Goal: Task Accomplishment & Management: Use online tool/utility

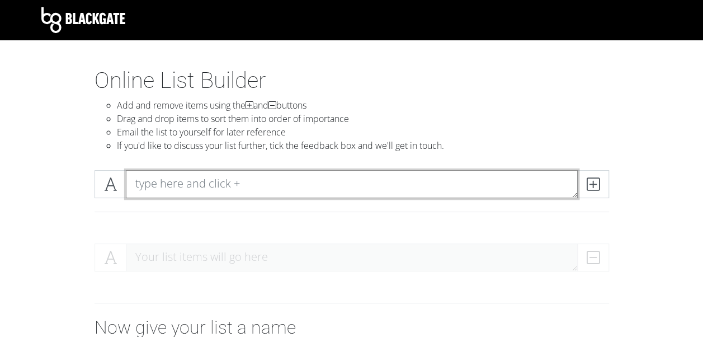
click at [187, 182] on textarea at bounding box center [352, 184] width 452 height 28
type textarea "The Apartment"
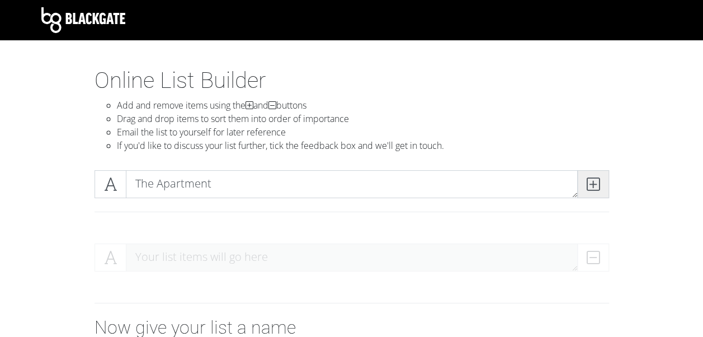
click at [601, 183] on span at bounding box center [593, 184] width 32 height 28
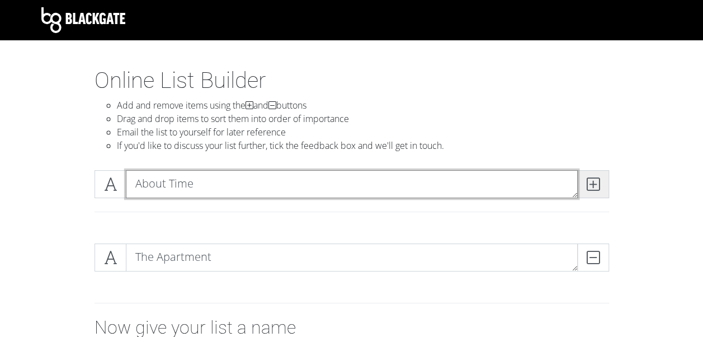
type textarea "About Time"
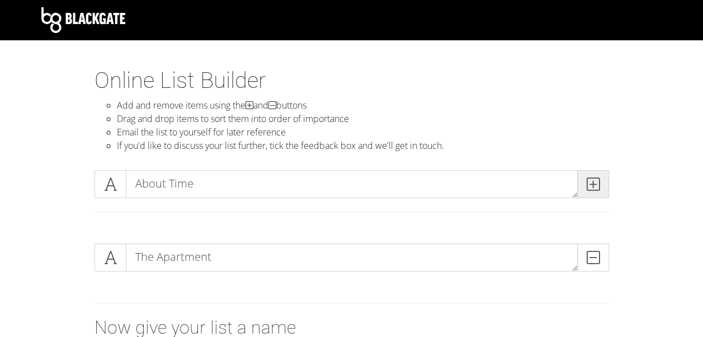
click at [587, 183] on icon at bounding box center [593, 183] width 13 height 11
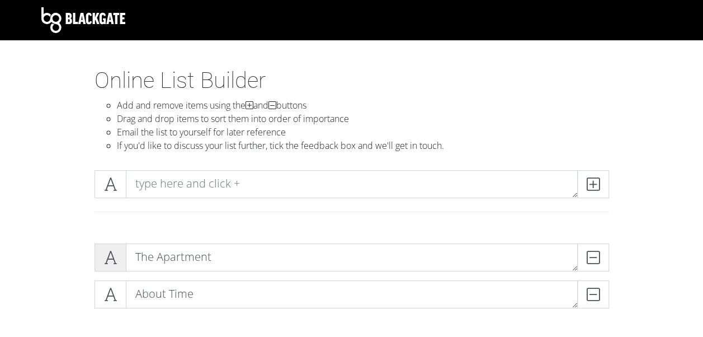
click at [104, 263] on icon at bounding box center [110, 257] width 13 height 11
click at [109, 257] on icon at bounding box center [110, 257] width 13 height 11
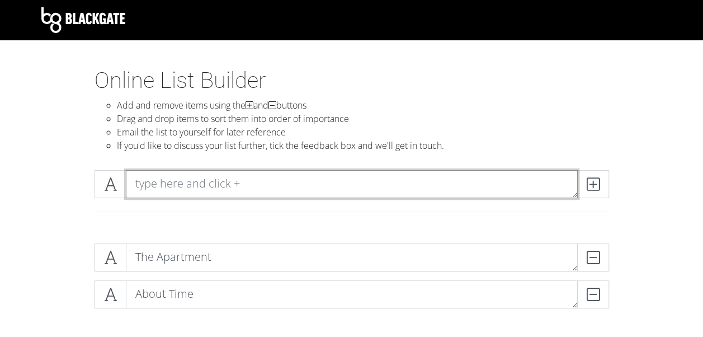
click at [245, 176] on textarea at bounding box center [352, 184] width 452 height 28
type textarea "[PERSON_NAME] For the Wilderpeople"
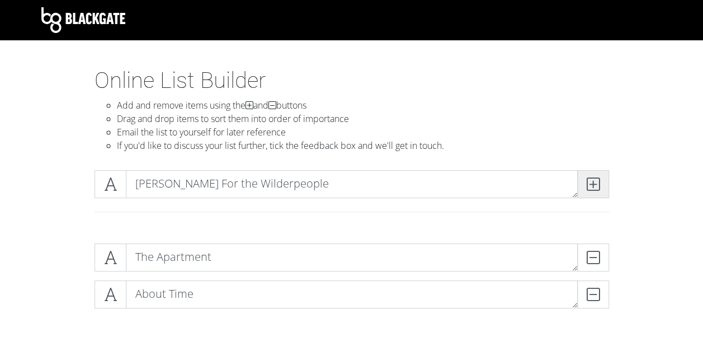
click at [598, 183] on icon at bounding box center [593, 183] width 13 height 11
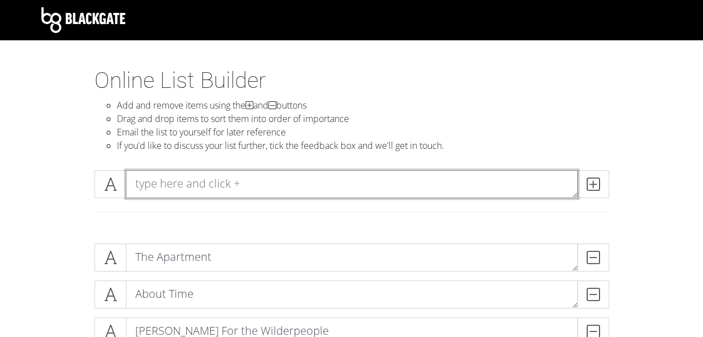
click at [219, 187] on textarea at bounding box center [352, 184] width 452 height 28
type textarea "Good [PERSON_NAME]"
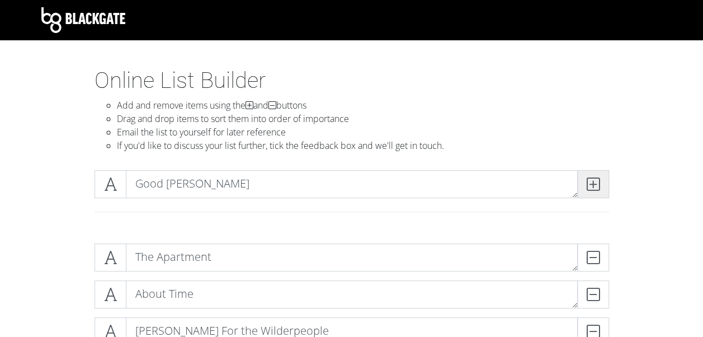
click at [603, 178] on span at bounding box center [593, 184] width 32 height 28
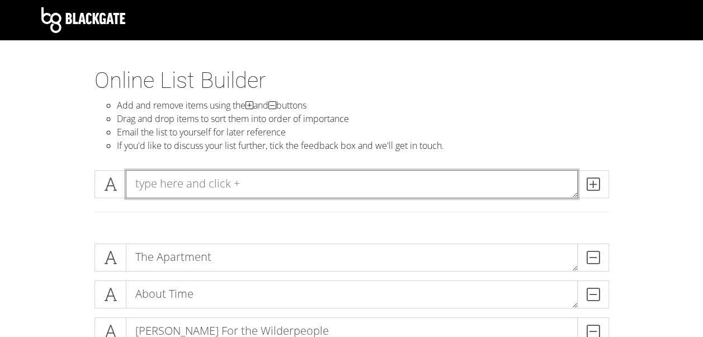
click at [207, 191] on textarea at bounding box center [352, 184] width 452 height 28
type textarea "Eternal Sunshine of The Spotless Mind"
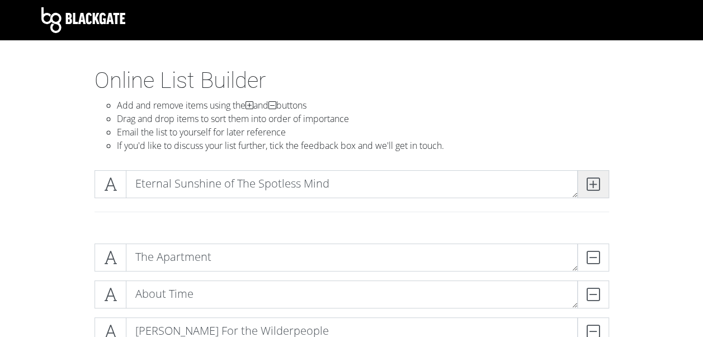
click at [591, 182] on icon at bounding box center [593, 183] width 13 height 11
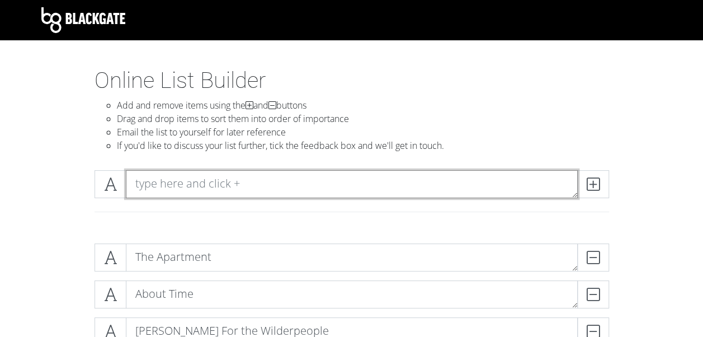
drag, startPoint x: 367, startPoint y: 186, endPoint x: 380, endPoint y: 181, distance: 13.8
click at [367, 186] on textarea at bounding box center [352, 184] width 452 height 28
type textarea "[PERSON_NAME] and [PERSON_NAME]"
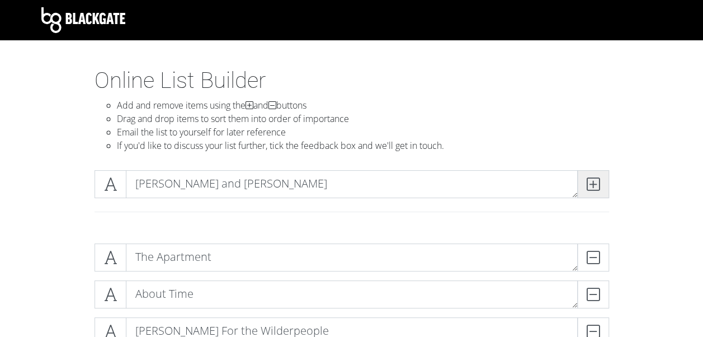
click at [592, 179] on icon at bounding box center [593, 183] width 13 height 11
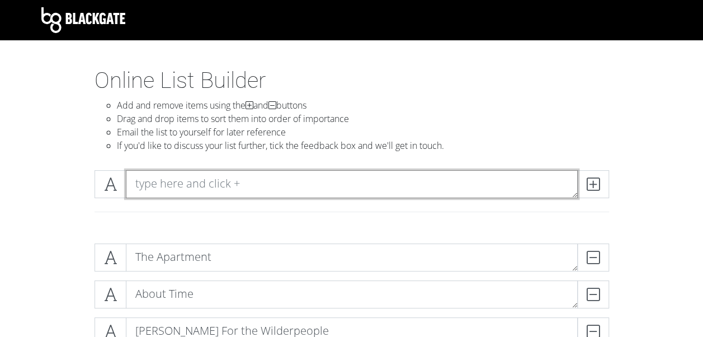
click at [265, 186] on textarea at bounding box center [352, 184] width 452 height 28
type textarea "Cassablanca"
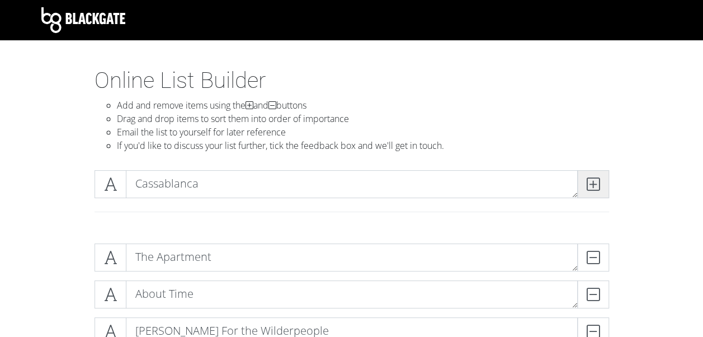
click at [584, 180] on span at bounding box center [593, 184] width 32 height 28
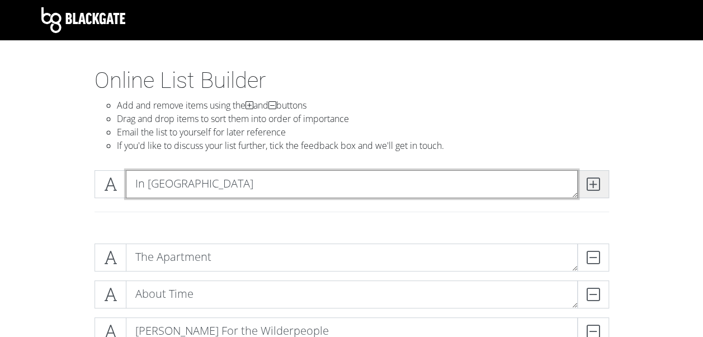
type textarea "In [GEOGRAPHIC_DATA]"
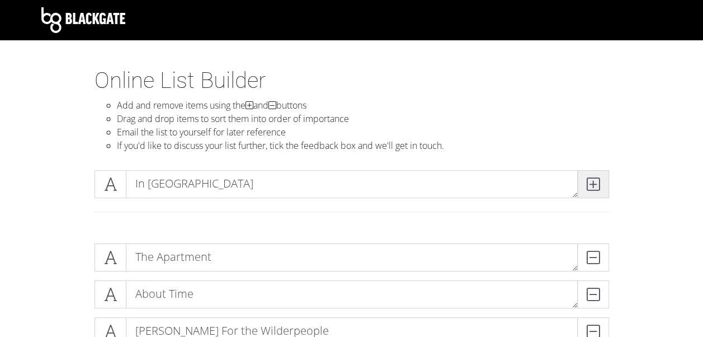
click at [583, 180] on span at bounding box center [593, 184] width 32 height 28
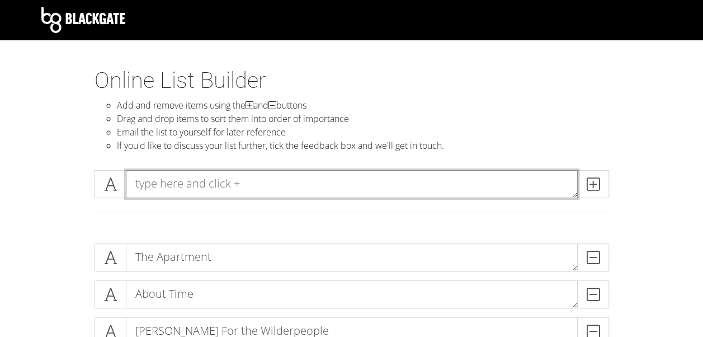
click at [413, 182] on textarea at bounding box center [352, 184] width 452 height 28
type textarea "Soul"
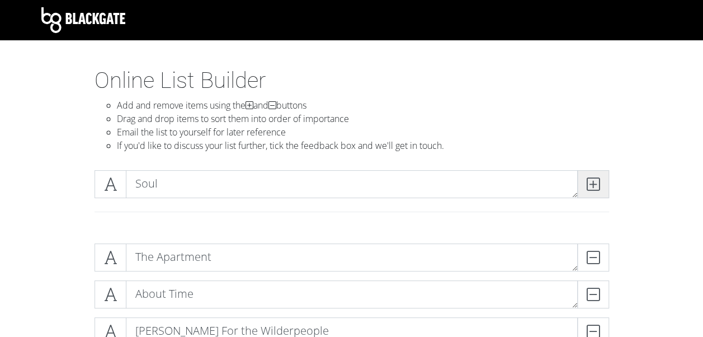
click at [602, 173] on span at bounding box center [593, 184] width 32 height 28
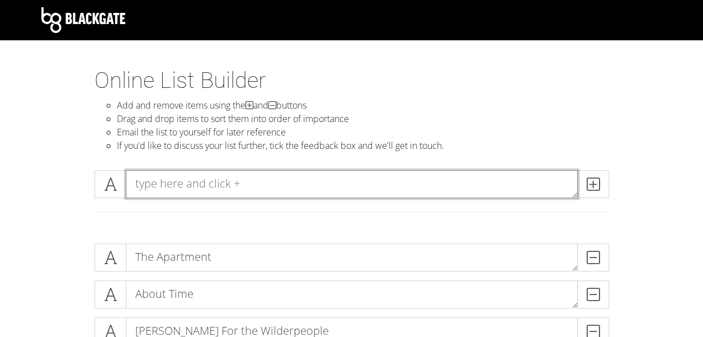
click at [228, 190] on textarea at bounding box center [352, 184] width 452 height 28
type textarea "Lego Batman Movie"
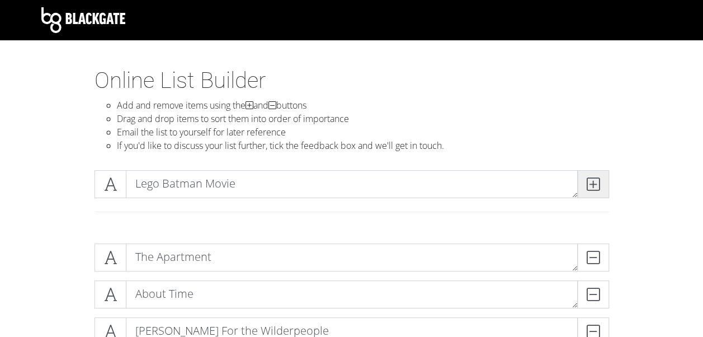
click at [587, 184] on icon at bounding box center [593, 183] width 13 height 11
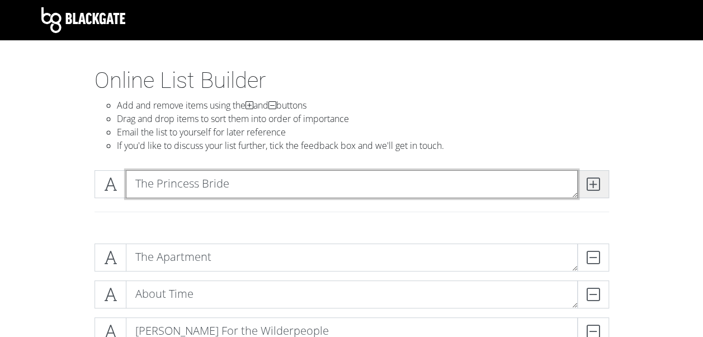
type textarea "The Princess Bride"
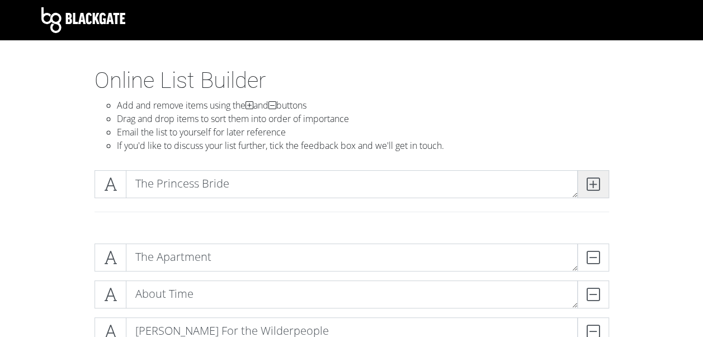
click at [595, 181] on icon at bounding box center [593, 183] width 13 height 11
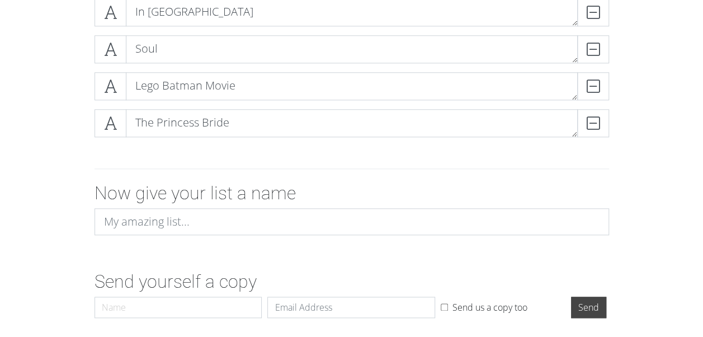
scroll to position [447, 0]
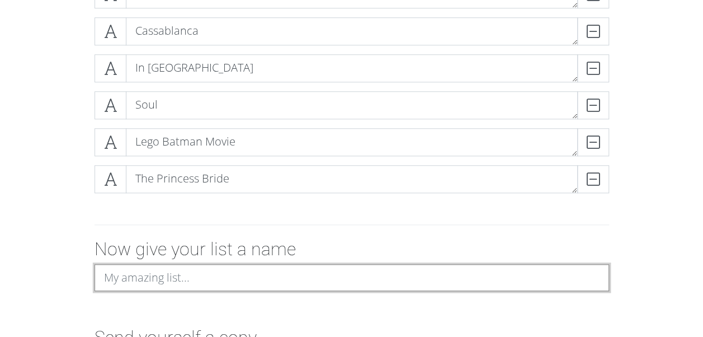
click at [180, 278] on input at bounding box center [351, 277] width 514 height 27
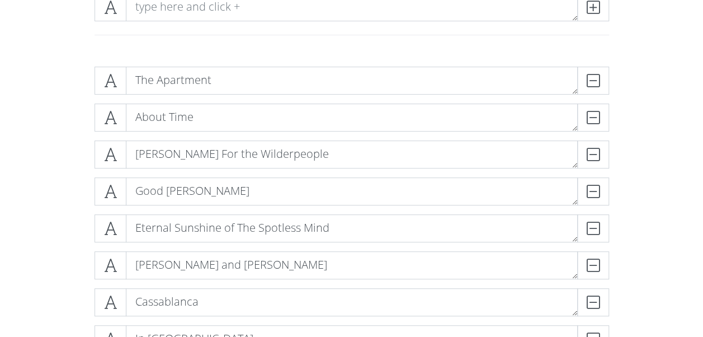
scroll to position [112, 0]
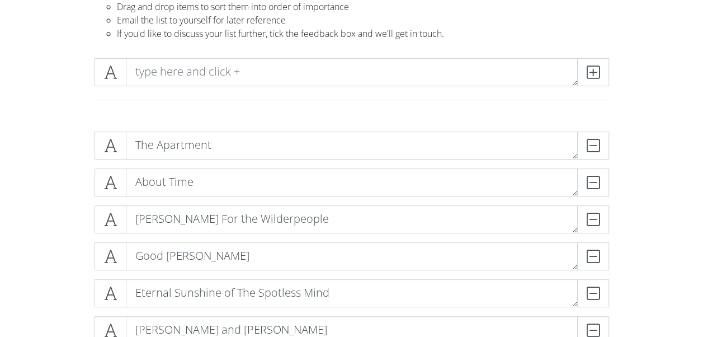
type input "Top 100 Movies"
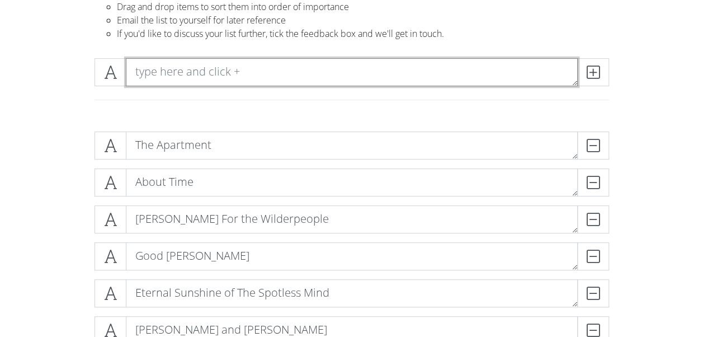
click at [209, 70] on textarea at bounding box center [352, 72] width 452 height 28
type textarea "The Shawshank Redemption"
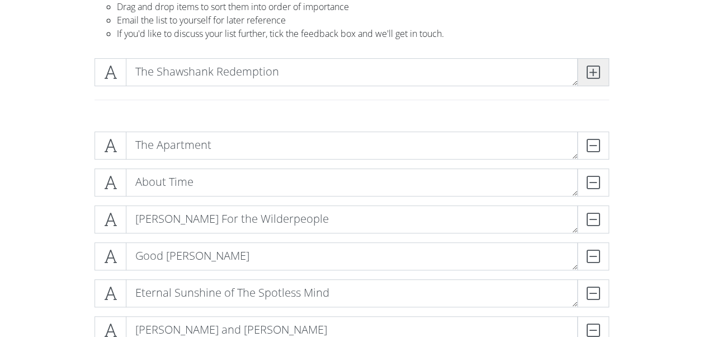
click at [587, 73] on icon at bounding box center [593, 72] width 13 height 11
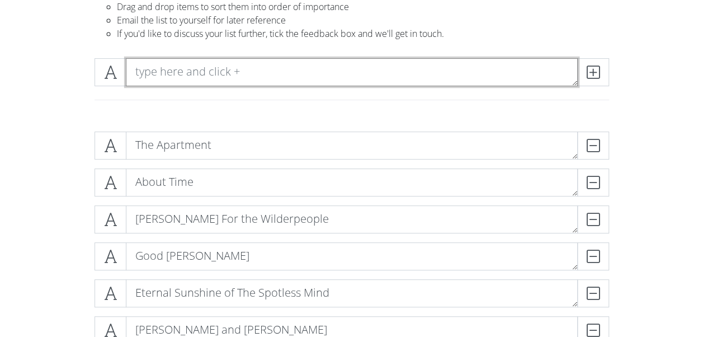
click at [251, 67] on textarea at bounding box center [352, 72] width 452 height 28
type textarea "The Dark Knight"
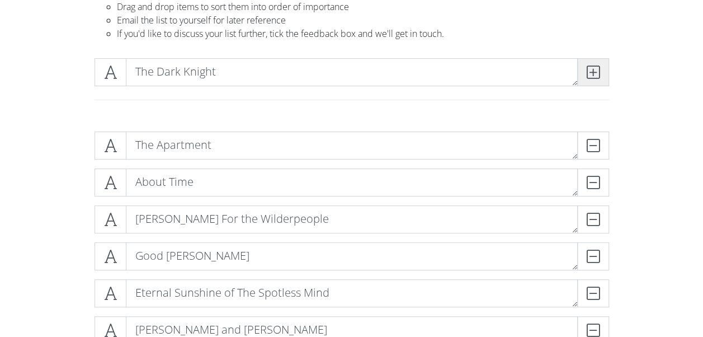
click at [593, 60] on span at bounding box center [593, 72] width 32 height 28
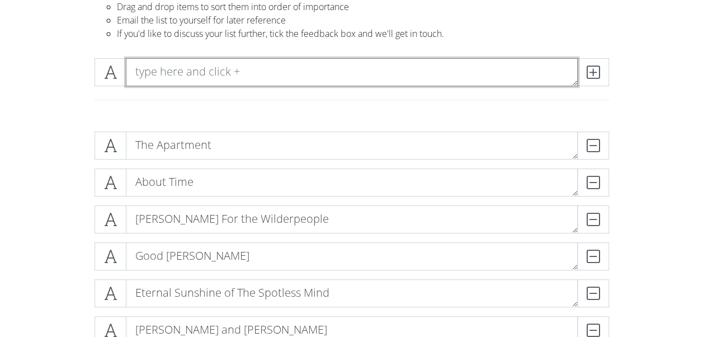
click at [183, 80] on textarea at bounding box center [352, 72] width 452 height 28
type textarea "12 Angry Men"
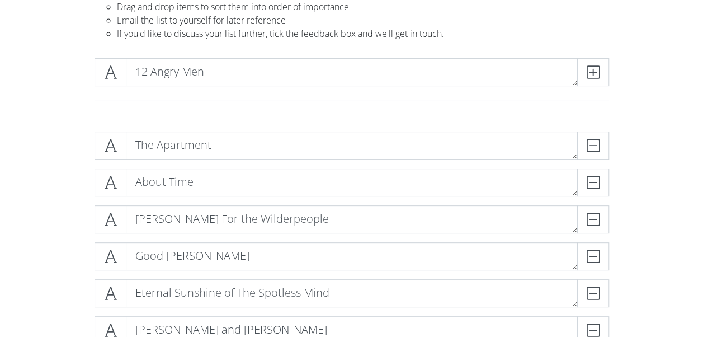
click at [609, 69] on div "12 Angry Men" at bounding box center [352, 72] width 520 height 28
click at [605, 71] on span at bounding box center [593, 72] width 32 height 28
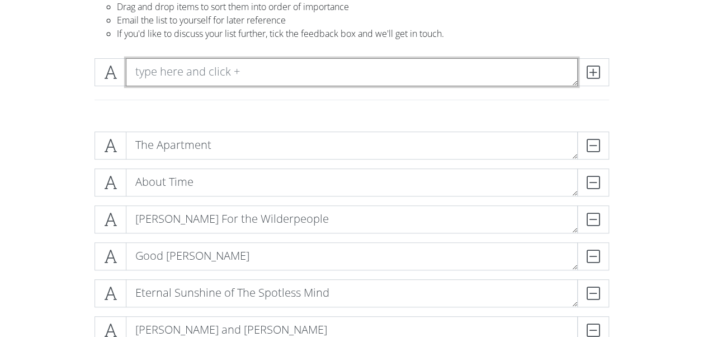
click at [314, 77] on textarea at bounding box center [352, 72] width 452 height 28
type textarea "My Dinner with [PERSON_NAME]"
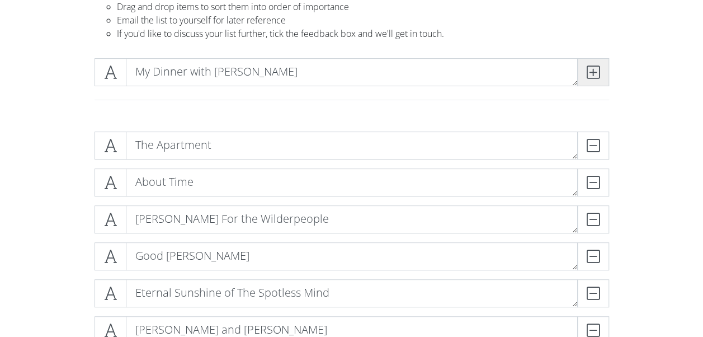
click at [590, 72] on icon at bounding box center [593, 72] width 13 height 11
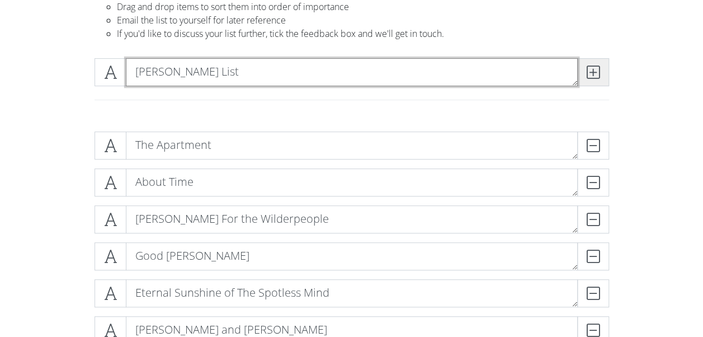
type textarea "[PERSON_NAME] List"
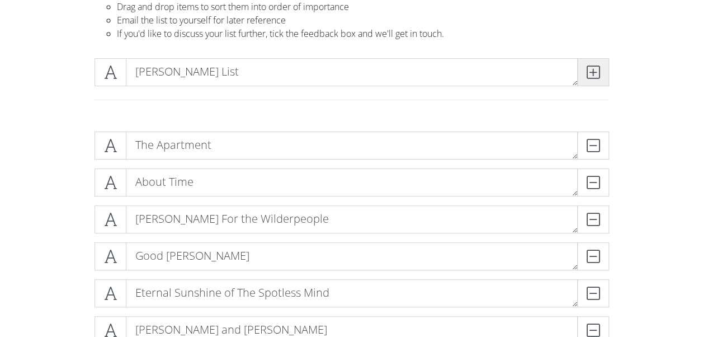
click at [602, 75] on span at bounding box center [593, 72] width 32 height 28
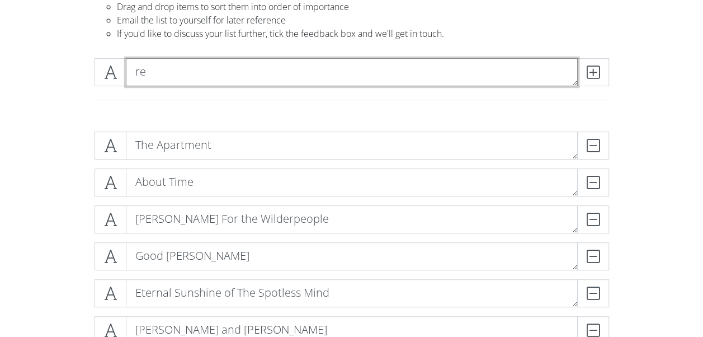
type textarea "r"
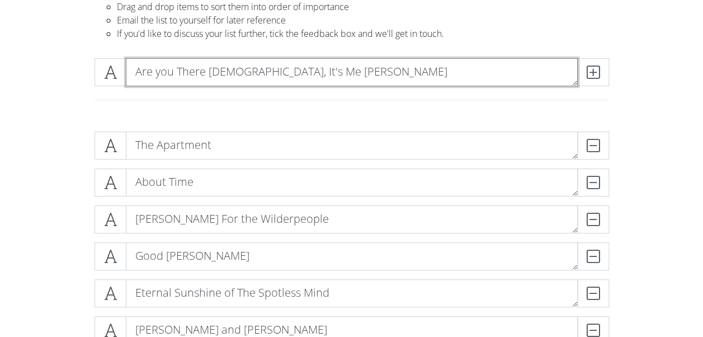
click at [162, 71] on textarea "Are you There [DEMOGRAPHIC_DATA], It's Me [PERSON_NAME]" at bounding box center [352, 72] width 452 height 28
type textarea "Are You There [DEMOGRAPHIC_DATA], It's Me [PERSON_NAME]"
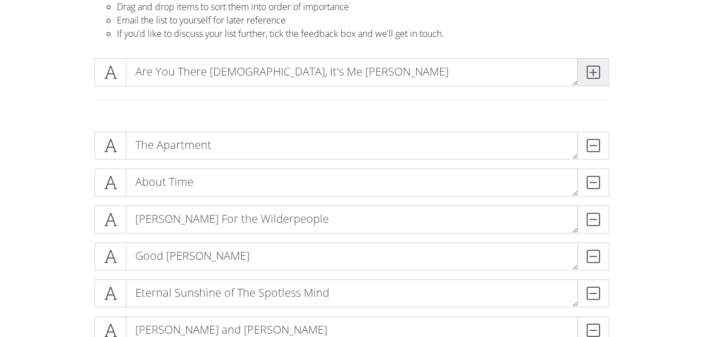
drag, startPoint x: 588, startPoint y: 76, endPoint x: 561, endPoint y: 98, distance: 34.5
click at [588, 76] on icon at bounding box center [593, 72] width 13 height 11
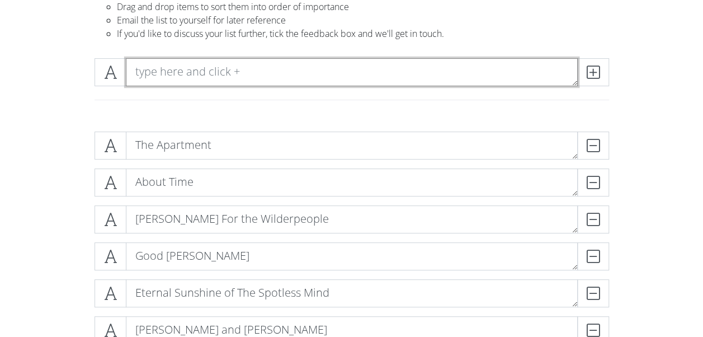
click at [292, 70] on textarea at bounding box center [352, 72] width 452 height 28
type textarea "Fellowship Of The Ring"
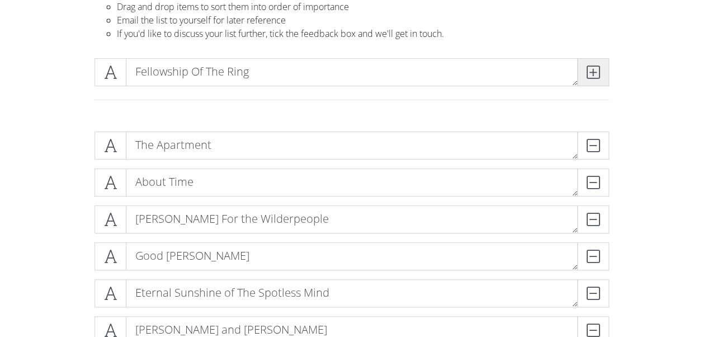
click at [587, 67] on icon at bounding box center [593, 72] width 13 height 11
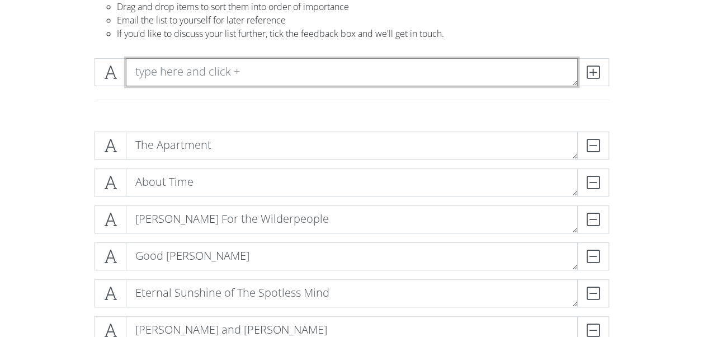
click at [205, 72] on textarea at bounding box center [352, 72] width 452 height 28
type textarea "Return Of The King"
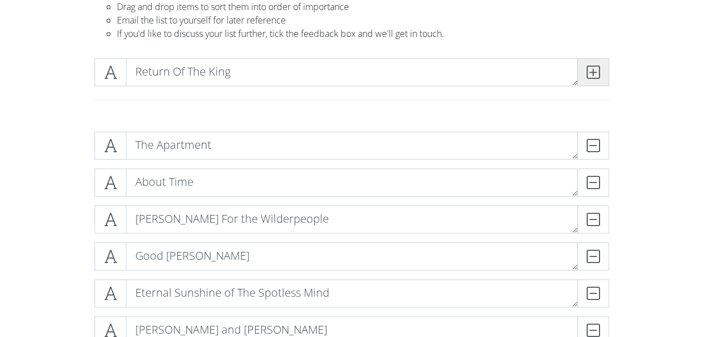
click at [590, 73] on icon at bounding box center [593, 72] width 13 height 11
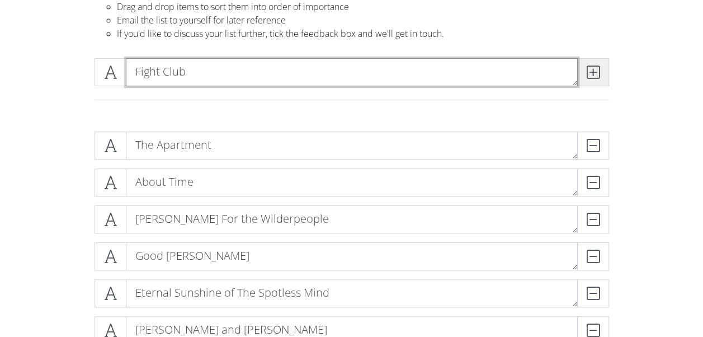
type textarea "Fight Club"
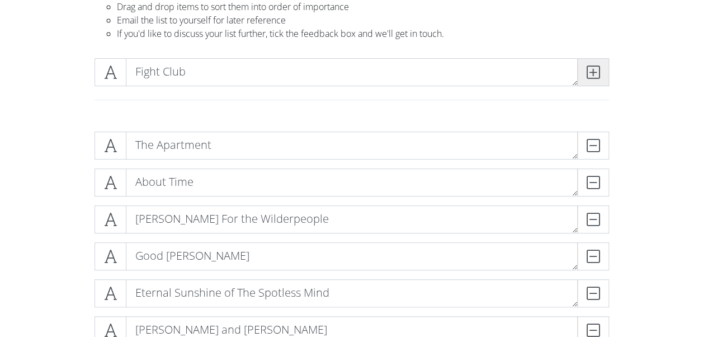
click at [598, 82] on span at bounding box center [593, 72] width 32 height 28
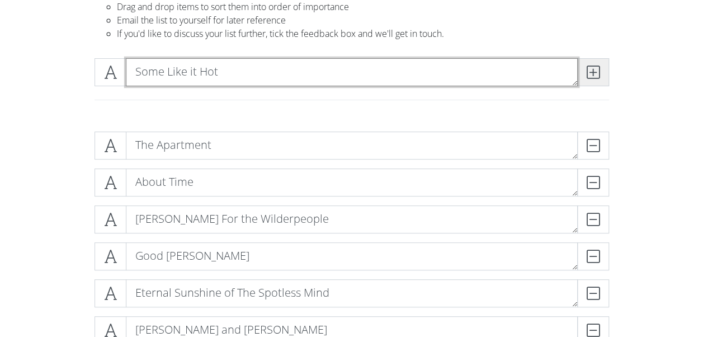
type textarea "Some Like it Hot"
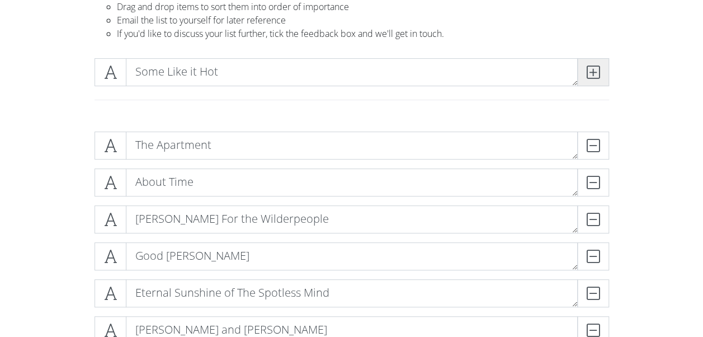
click at [602, 69] on span at bounding box center [593, 72] width 32 height 28
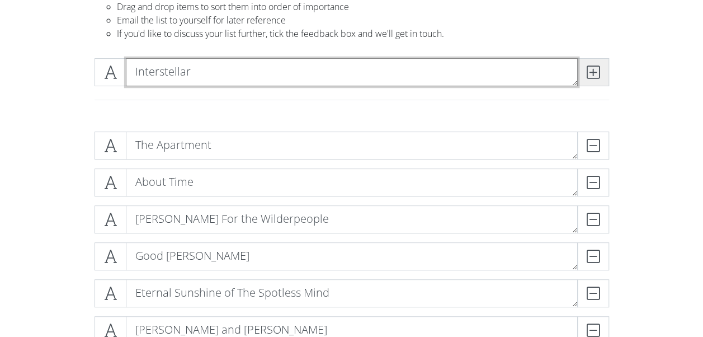
type textarea "Interstellar"
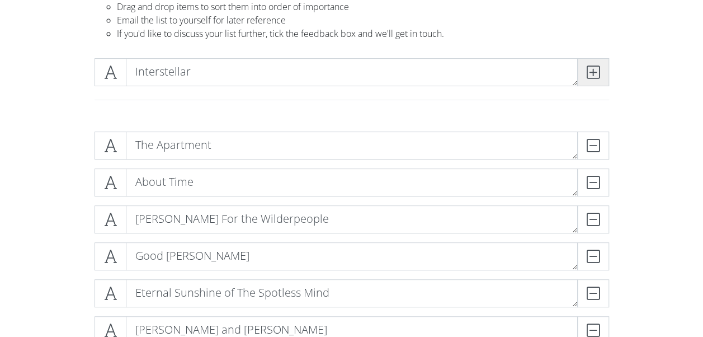
click at [605, 63] on span at bounding box center [593, 72] width 32 height 28
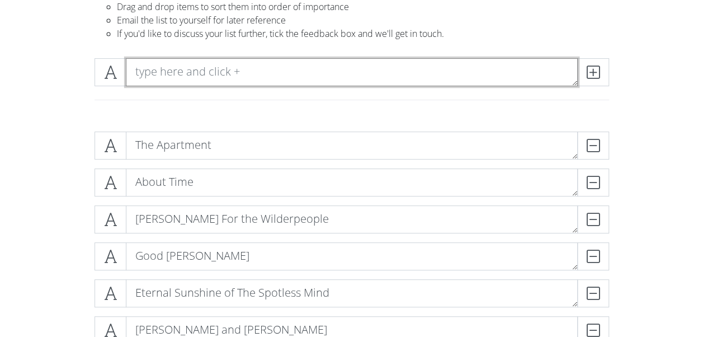
click at [268, 77] on textarea at bounding box center [352, 72] width 452 height 28
type textarea "S"
type textarea "Twelve Monkeys"
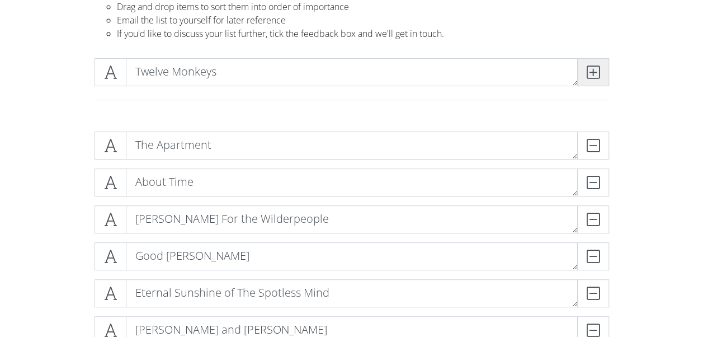
click at [601, 77] on span at bounding box center [593, 72] width 32 height 28
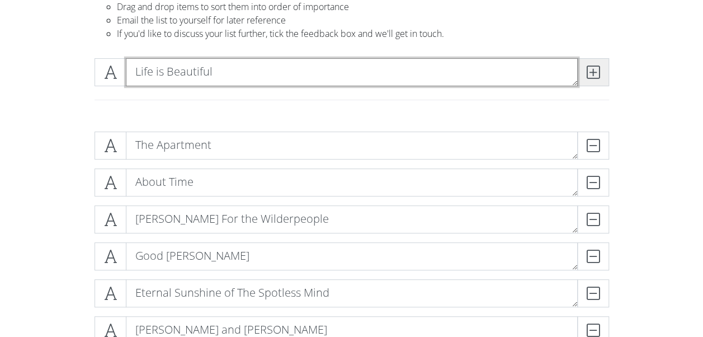
type textarea "Life is Beautiful"
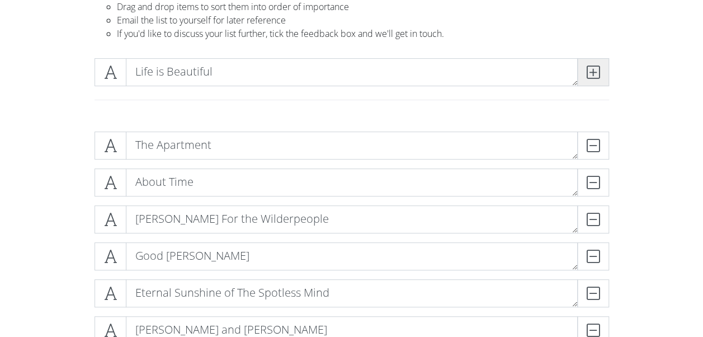
click at [589, 70] on icon at bounding box center [593, 72] width 13 height 11
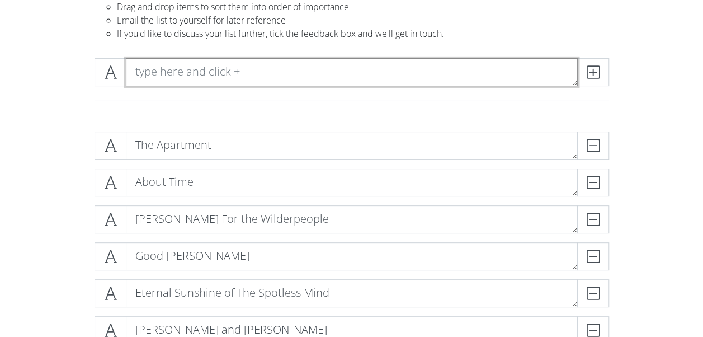
click at [299, 73] on textarea at bounding box center [352, 72] width 452 height 28
type textarea "Parasite"
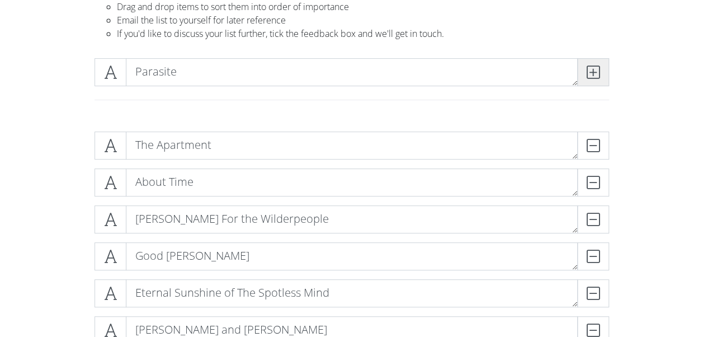
click at [591, 77] on icon at bounding box center [593, 72] width 13 height 11
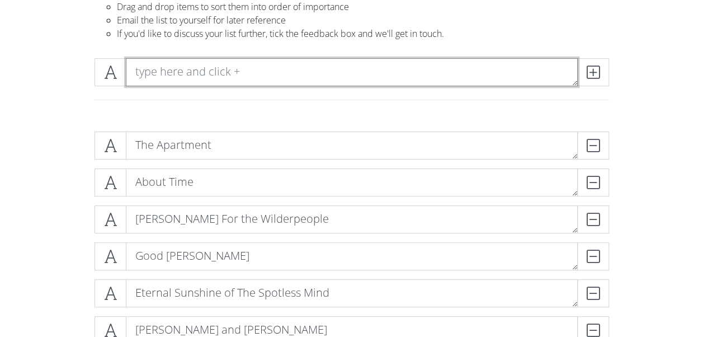
click at [352, 81] on textarea at bounding box center [352, 72] width 452 height 28
type textarea "Howl's Moving Castle"
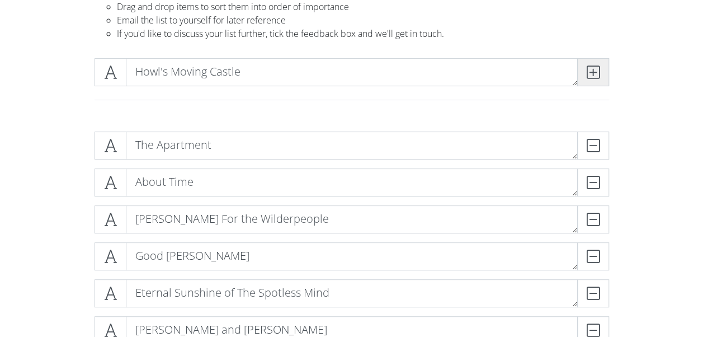
click at [588, 68] on icon at bounding box center [593, 72] width 13 height 11
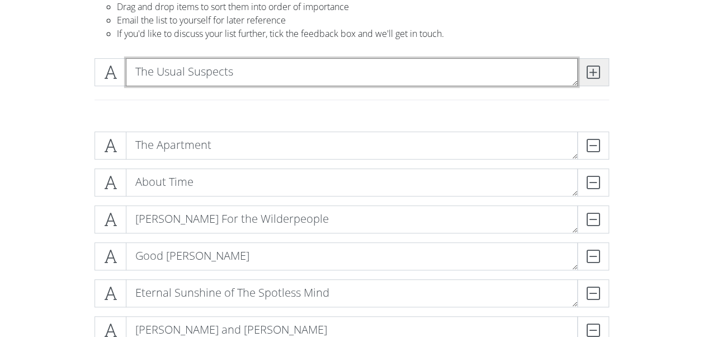
type textarea "The Usual Suspects"
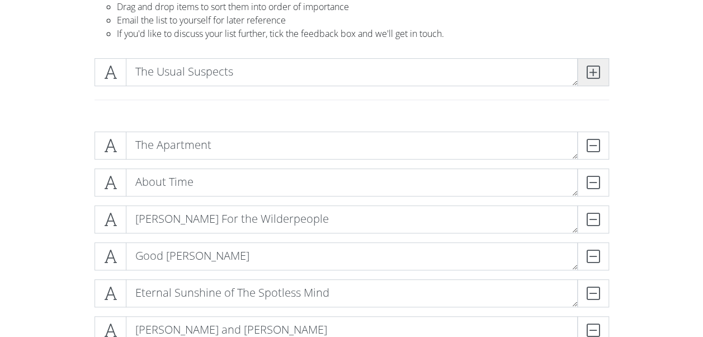
click at [590, 74] on icon at bounding box center [593, 72] width 13 height 11
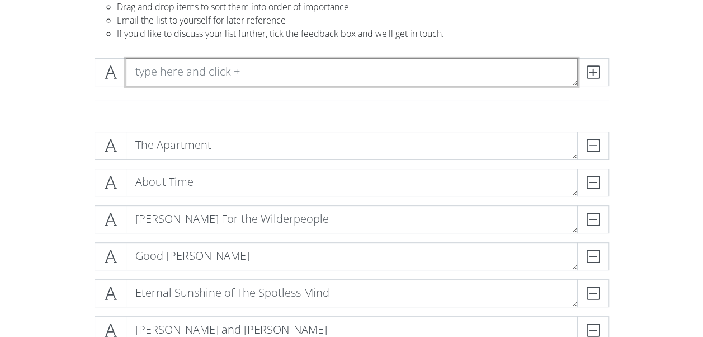
click at [347, 70] on textarea at bounding box center [352, 72] width 452 height 28
type textarea "American Beauty"
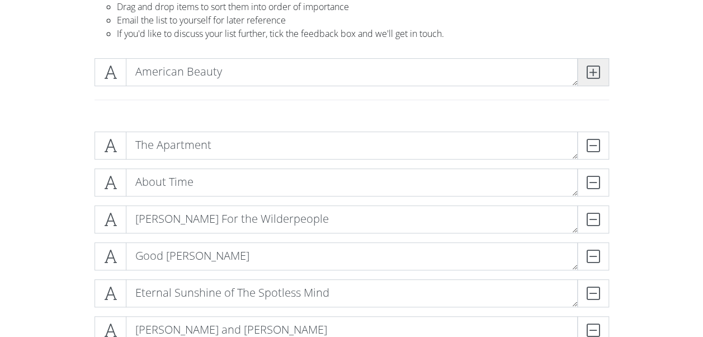
click at [587, 70] on icon at bounding box center [593, 72] width 13 height 11
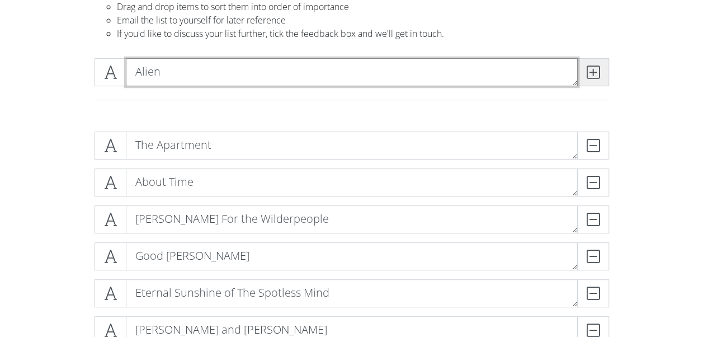
type textarea "Alien"
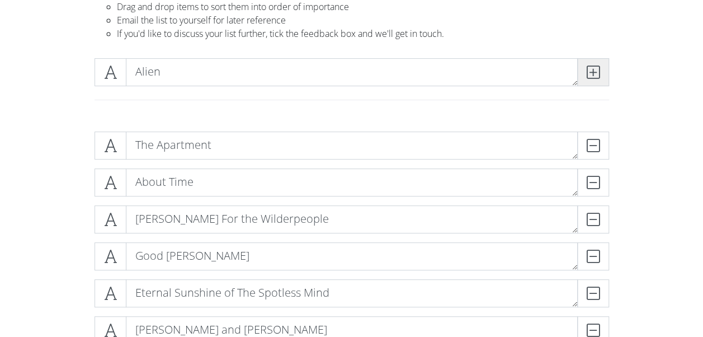
click at [595, 78] on icon at bounding box center [593, 72] width 13 height 11
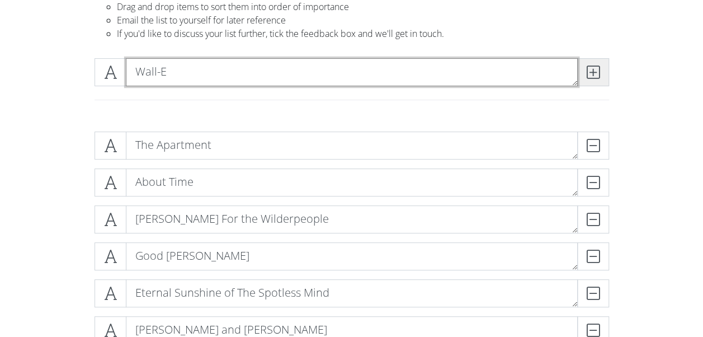
type textarea "Wall-E"
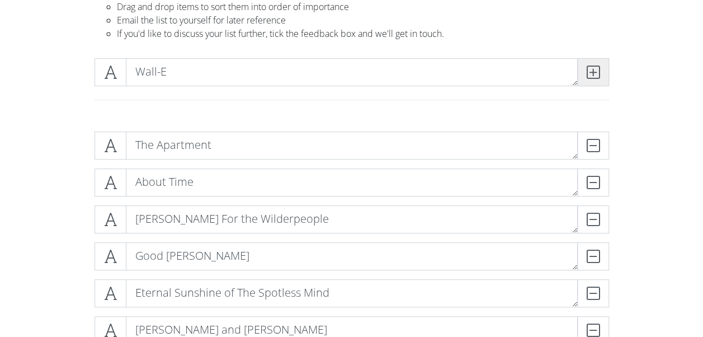
click at [596, 74] on icon at bounding box center [593, 72] width 13 height 11
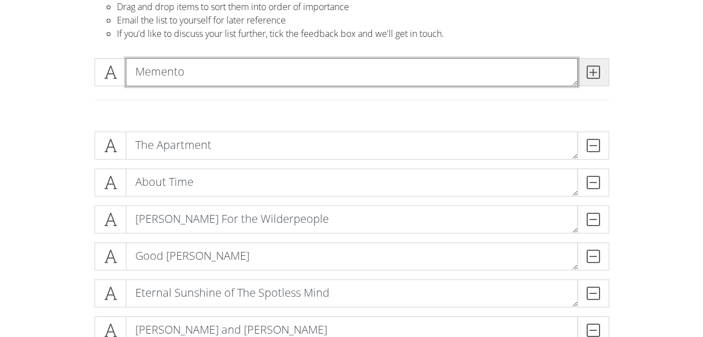
type textarea "Memento"
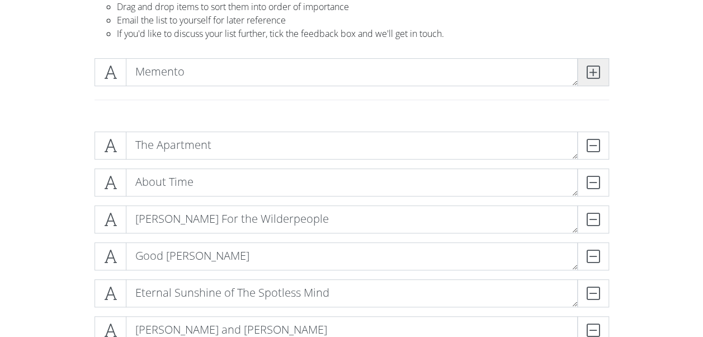
click at [594, 69] on icon at bounding box center [593, 72] width 13 height 11
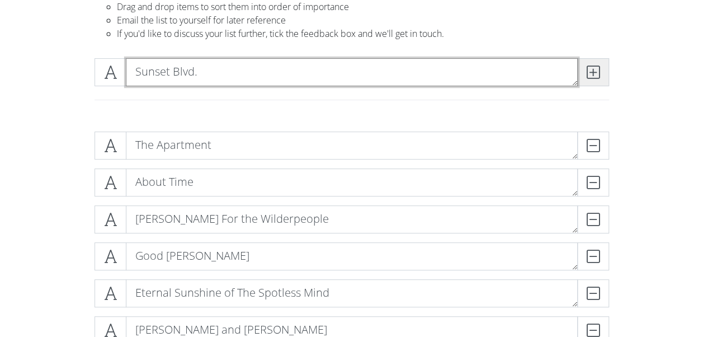
type textarea "Sunset Blvd."
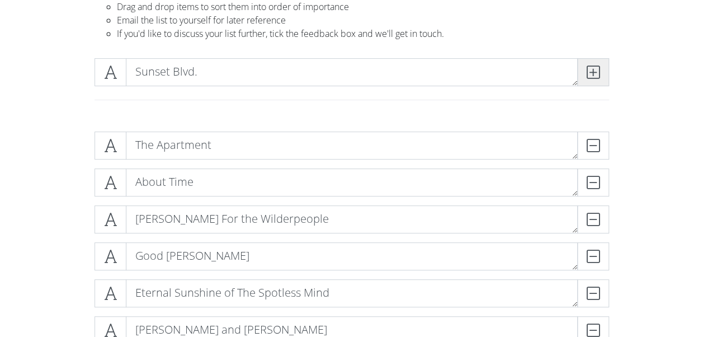
click at [597, 77] on icon at bounding box center [593, 72] width 13 height 11
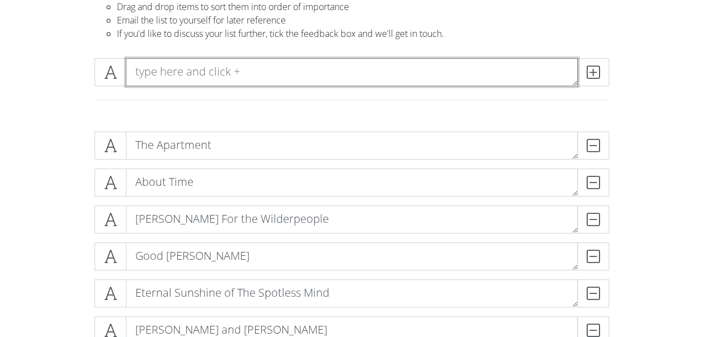
click at [429, 83] on textarea at bounding box center [352, 72] width 452 height 28
type textarea "The Graduate"
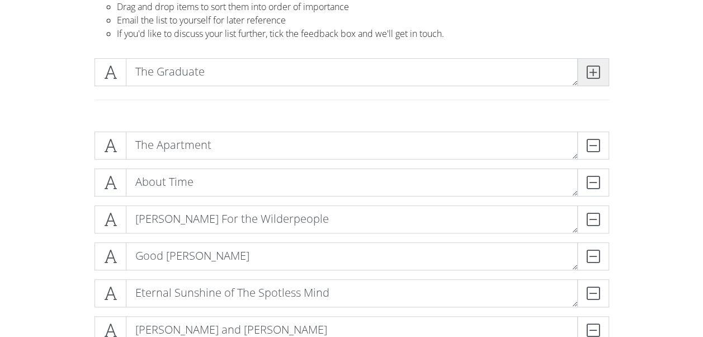
click at [606, 75] on span at bounding box center [593, 72] width 32 height 28
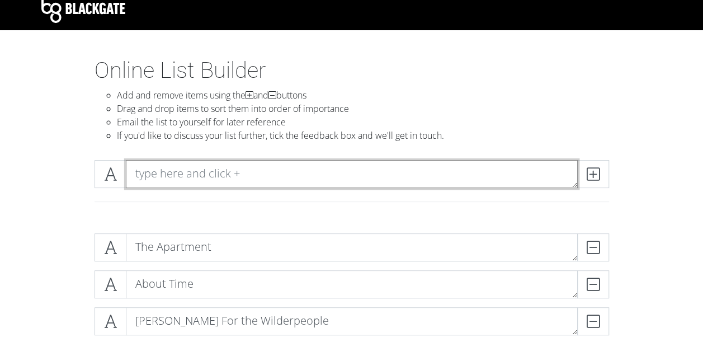
scroll to position [0, 0]
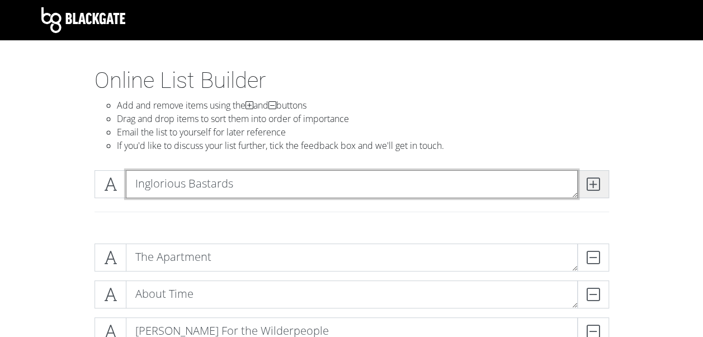
type textarea "Inglorious Bastards"
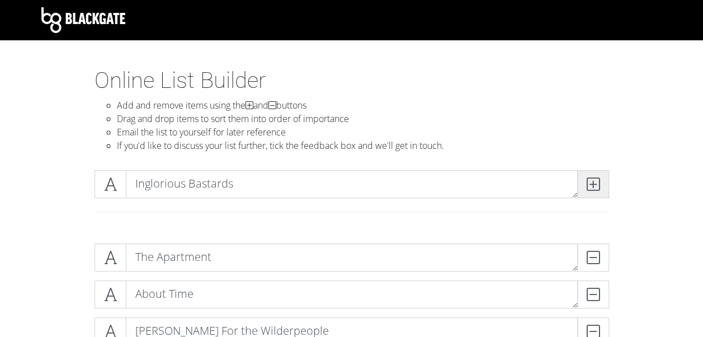
click at [592, 178] on icon at bounding box center [593, 183] width 13 height 11
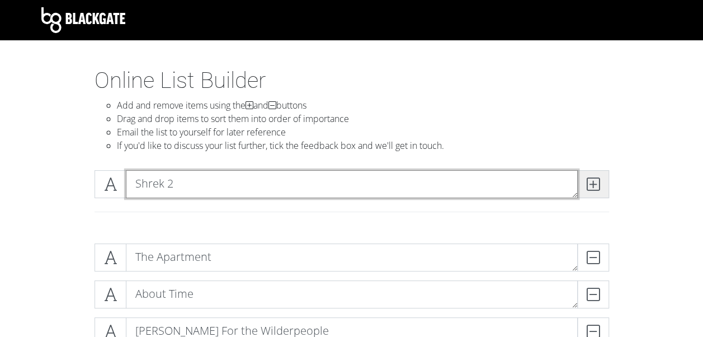
type textarea "Shrek 2"
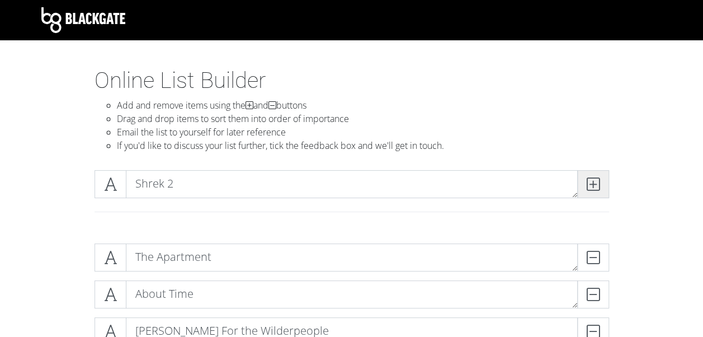
click at [594, 196] on span at bounding box center [593, 184] width 32 height 28
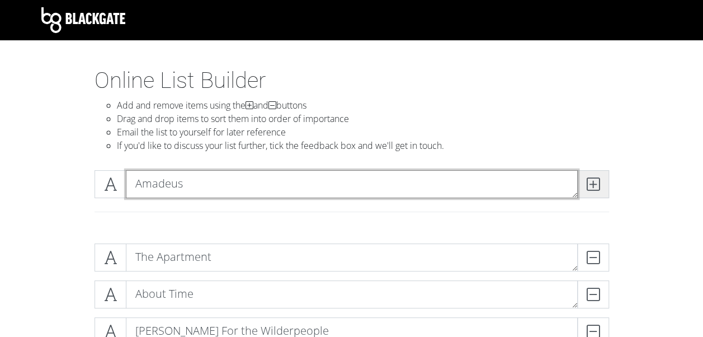
type textarea "Amadeus"
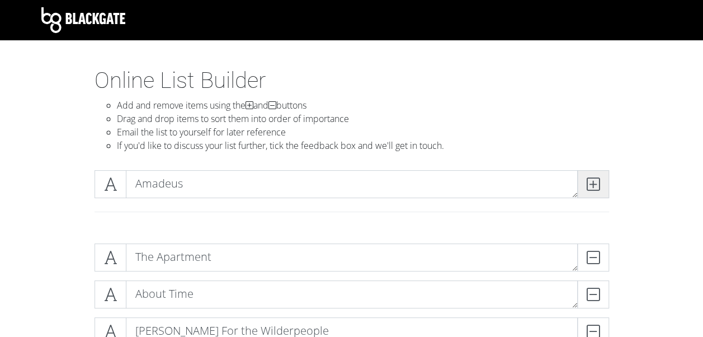
click at [583, 180] on span at bounding box center [593, 184] width 32 height 28
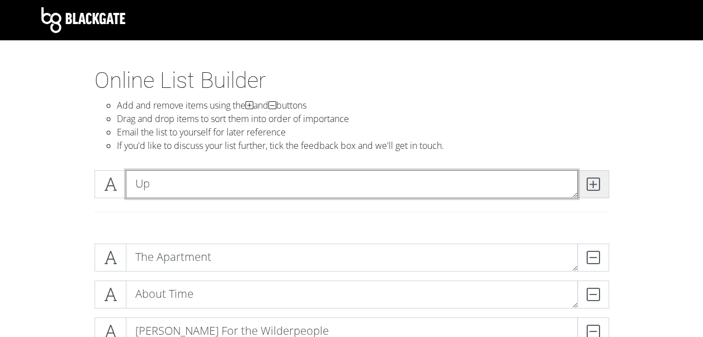
type textarea "Up"
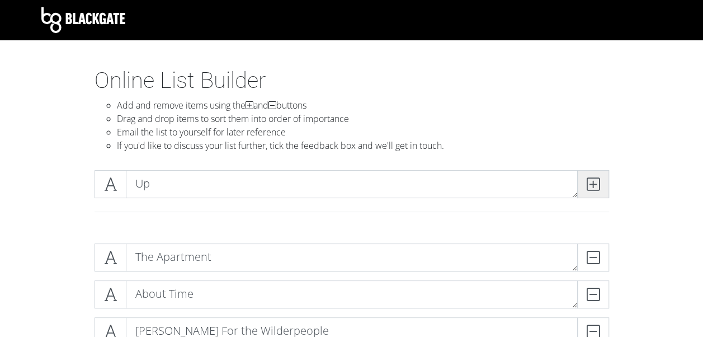
click at [592, 183] on icon at bounding box center [593, 183] width 13 height 11
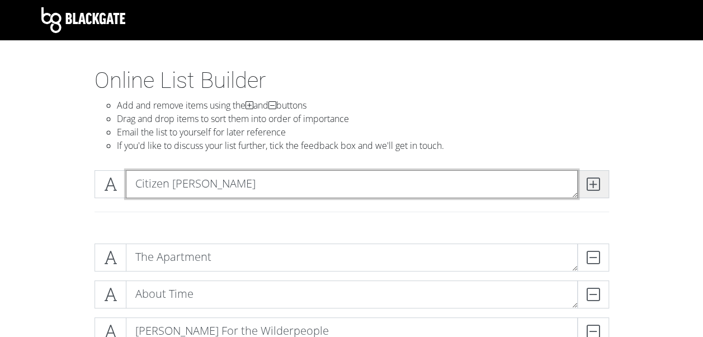
type textarea "Citizen [PERSON_NAME]"
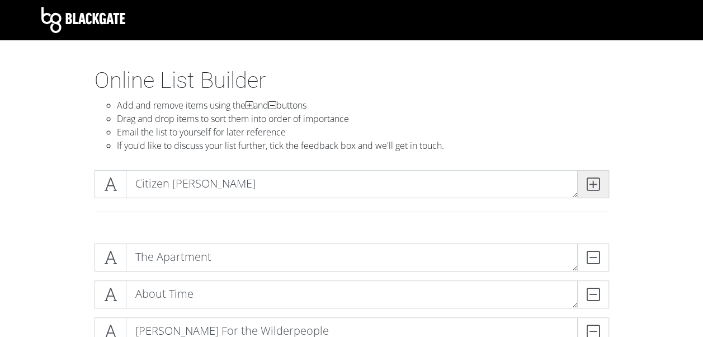
click at [599, 194] on span at bounding box center [593, 184] width 32 height 28
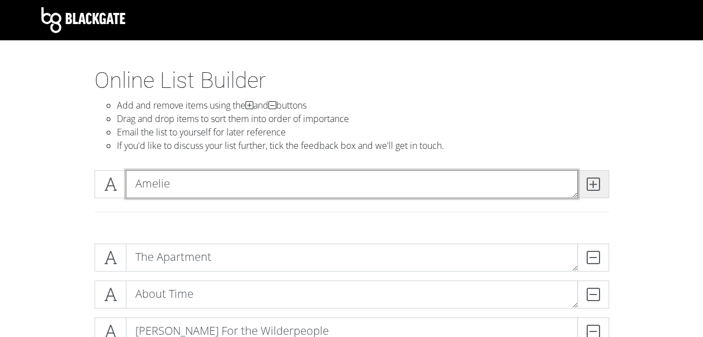
type textarea "Amelie"
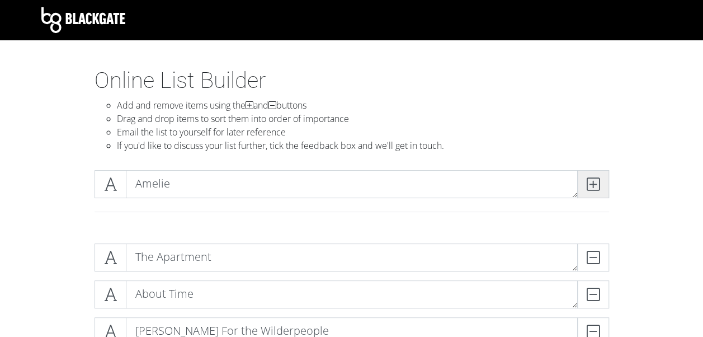
click at [601, 182] on span at bounding box center [593, 184] width 32 height 28
click at [177, 168] on div at bounding box center [351, 197] width 637 height 73
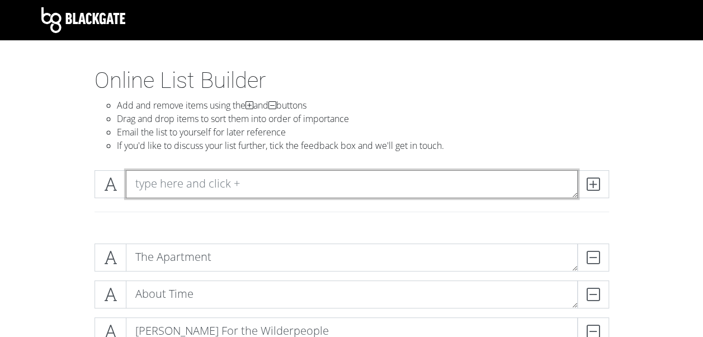
click at [175, 178] on textarea at bounding box center [352, 184] width 452 height 28
type textarea "500 Days of Summer"
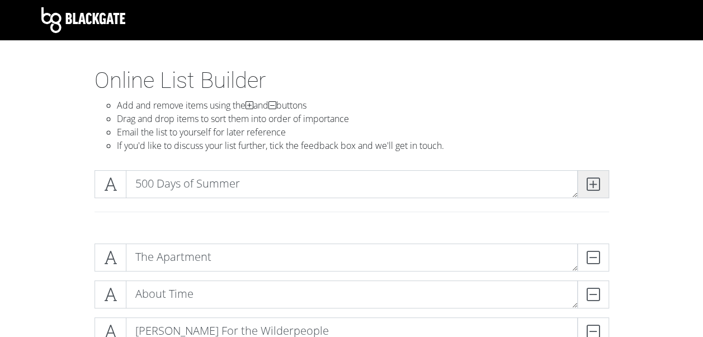
click at [607, 183] on span at bounding box center [593, 184] width 32 height 28
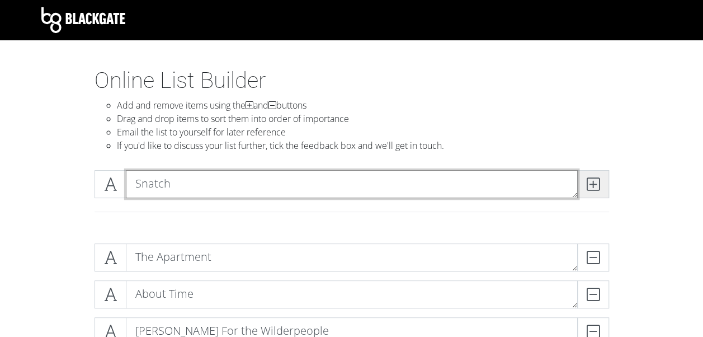
type textarea "Snatch"
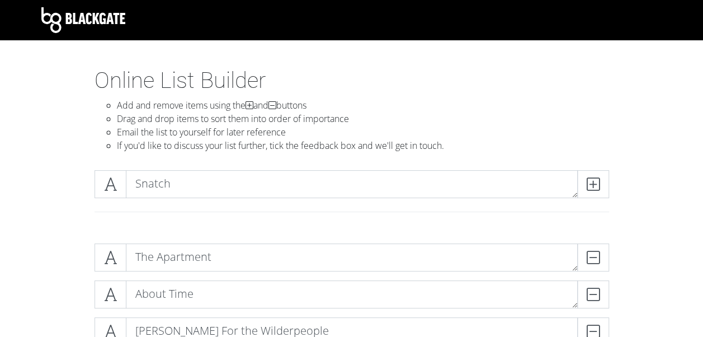
drag, startPoint x: 602, startPoint y: 186, endPoint x: 546, endPoint y: 181, distance: 56.1
click at [602, 186] on span at bounding box center [593, 184] width 32 height 28
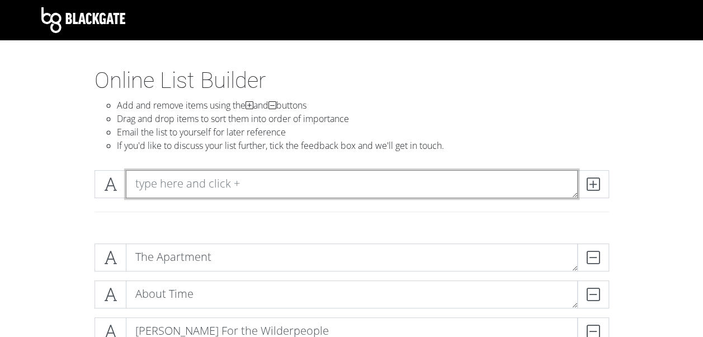
click at [376, 176] on textarea at bounding box center [352, 184] width 452 height 28
type textarea "The Gentlemen"
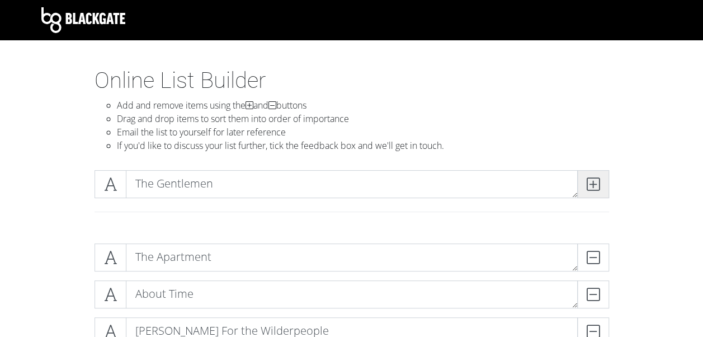
click at [605, 176] on span at bounding box center [593, 184] width 32 height 28
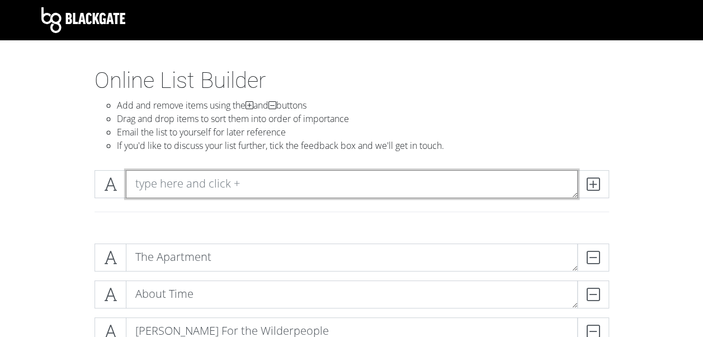
click at [425, 190] on textarea at bounding box center [352, 184] width 452 height 28
type textarea "The Interview"
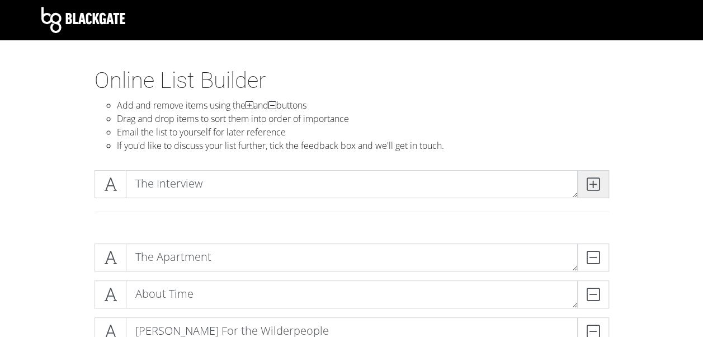
click at [597, 188] on icon at bounding box center [593, 183] width 13 height 11
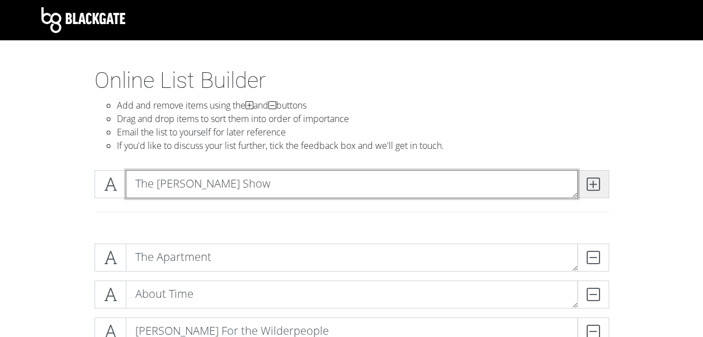
type textarea "The [PERSON_NAME] Show"
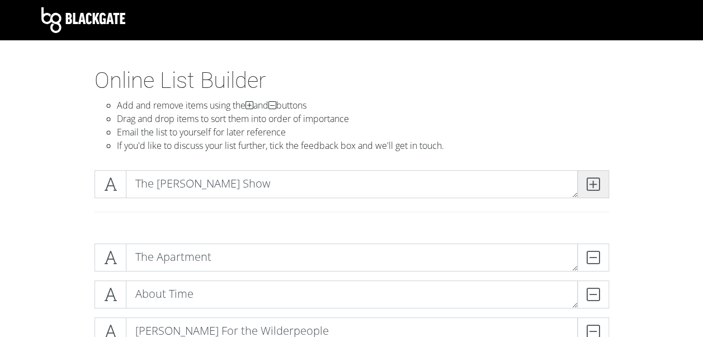
click at [588, 179] on icon at bounding box center [593, 183] width 13 height 11
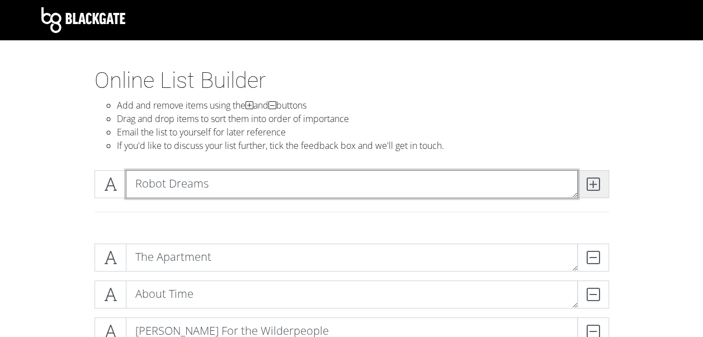
type textarea "Robot Dreams"
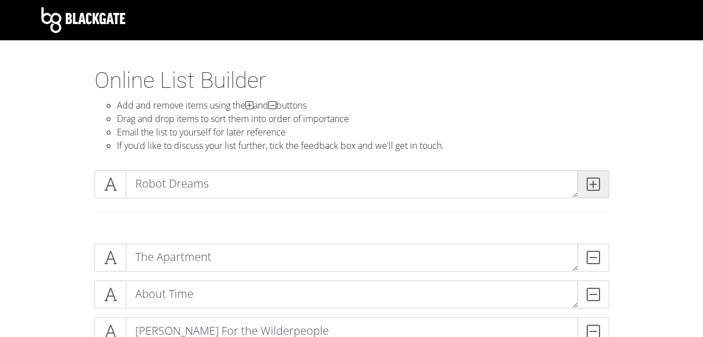
click at [592, 179] on icon at bounding box center [593, 183] width 13 height 11
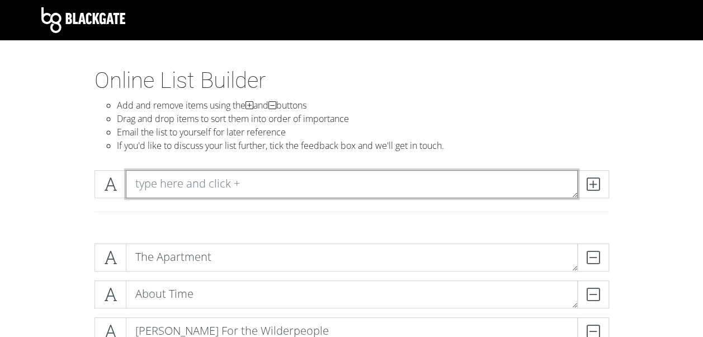
click at [457, 189] on textarea at bounding box center [352, 184] width 452 height 28
type textarea "Past Lives"
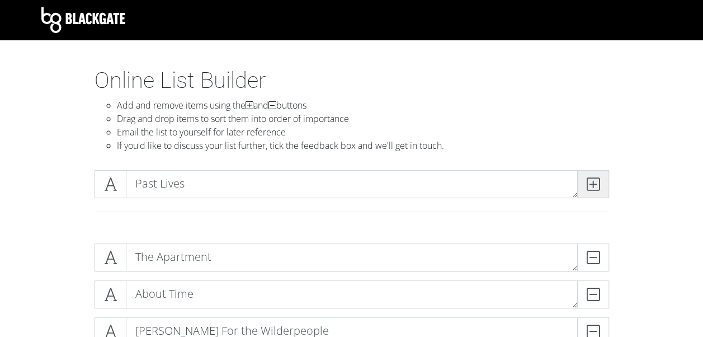
click at [598, 182] on icon at bounding box center [593, 183] width 13 height 11
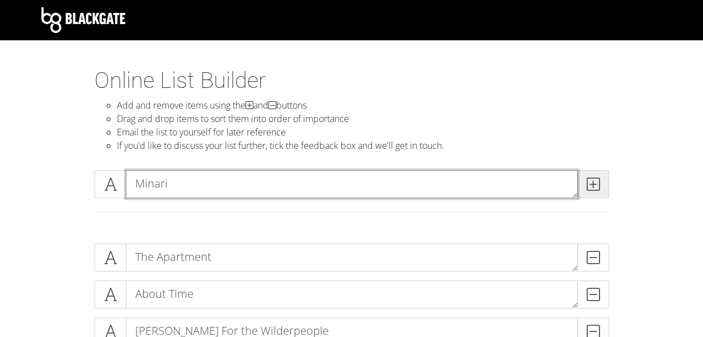
type textarea "Minari"
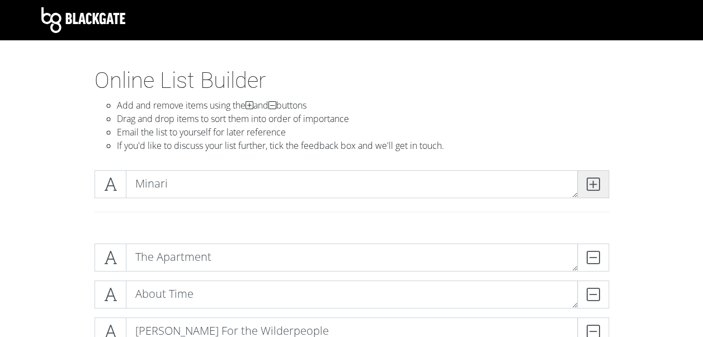
click at [603, 178] on span at bounding box center [593, 184] width 32 height 28
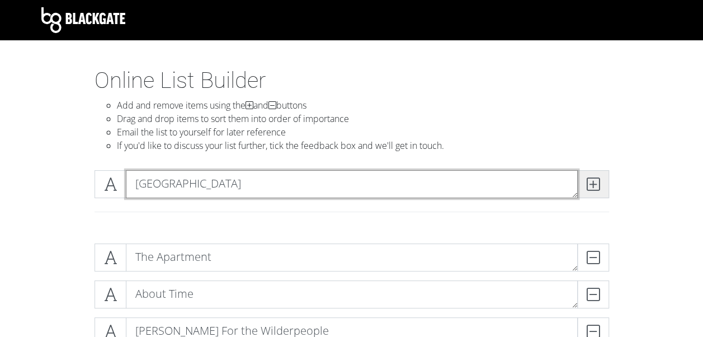
type textarea "[GEOGRAPHIC_DATA]"
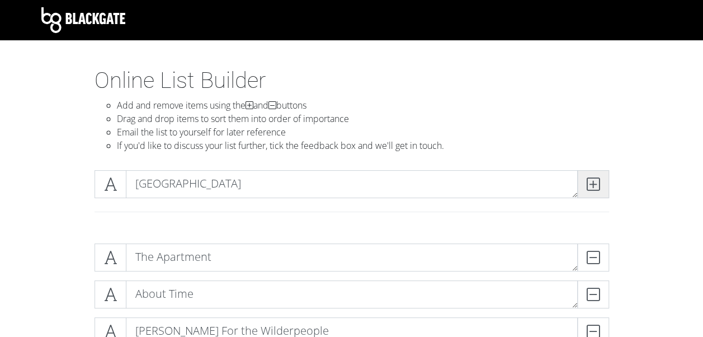
click at [587, 181] on span at bounding box center [593, 184] width 32 height 28
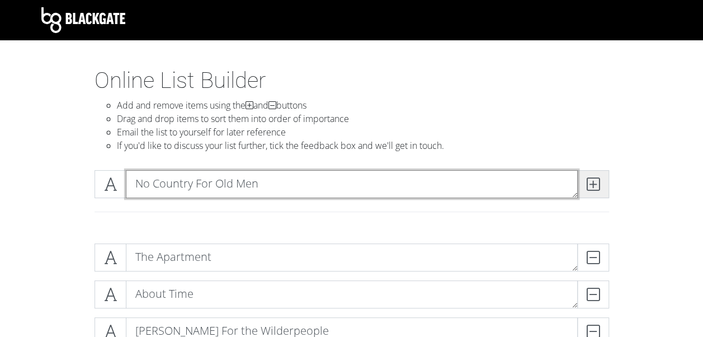
type textarea "No Country For Old Men"
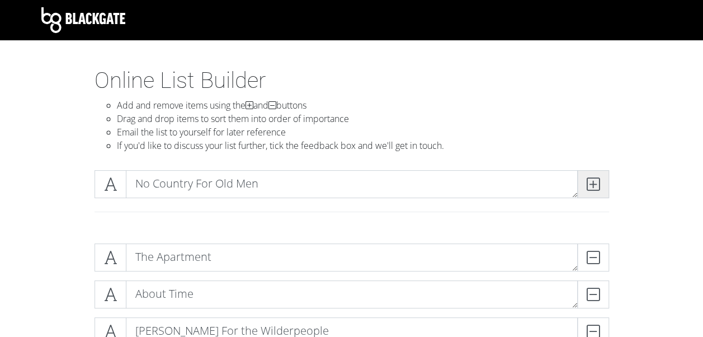
click at [592, 183] on icon at bounding box center [593, 183] width 13 height 11
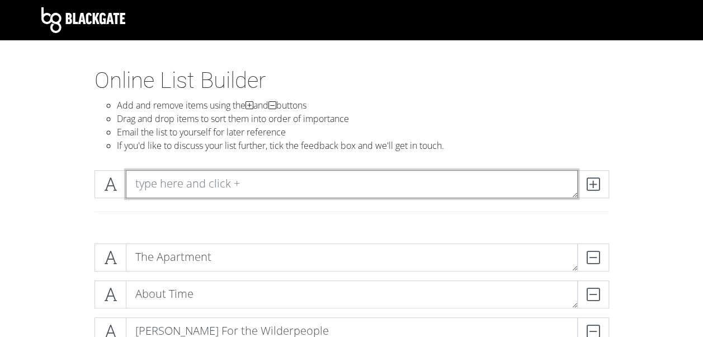
click at [248, 185] on textarea at bounding box center [352, 184] width 452 height 28
type textarea "Four Weddings And A Funeral"
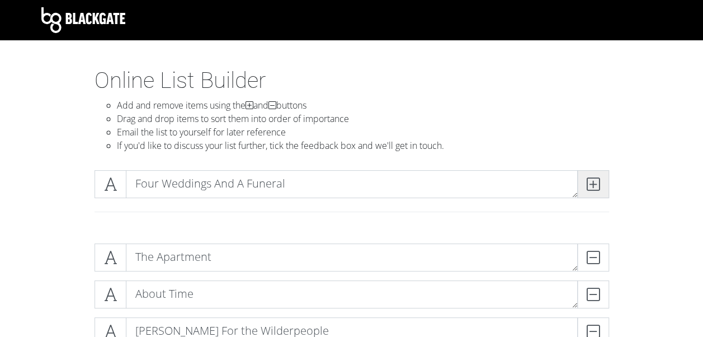
click at [588, 186] on icon at bounding box center [593, 183] width 13 height 11
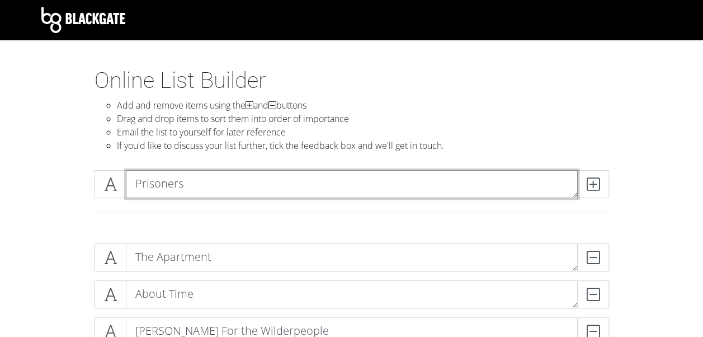
type textarea "Prisoners"
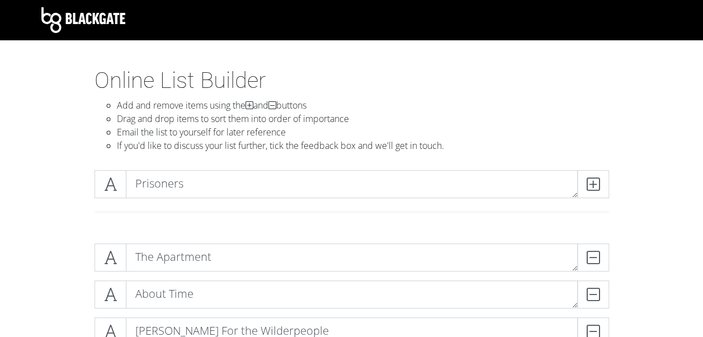
click at [604, 169] on div "Prisoners" at bounding box center [351, 197] width 637 height 73
click at [601, 182] on span at bounding box center [593, 184] width 32 height 28
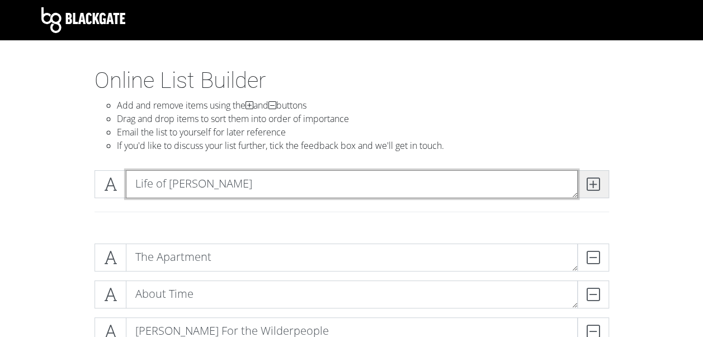
type textarea "Life of [PERSON_NAME]"
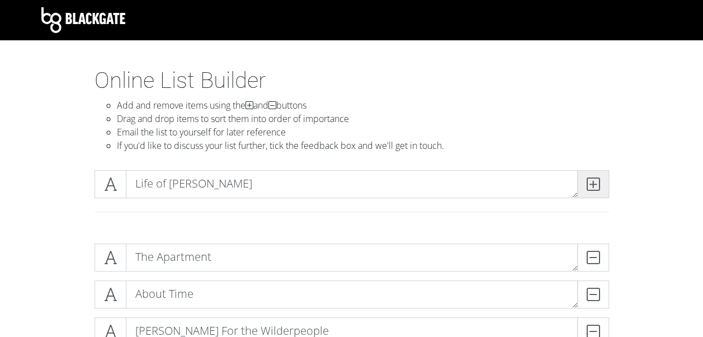
click at [594, 178] on icon at bounding box center [593, 183] width 13 height 11
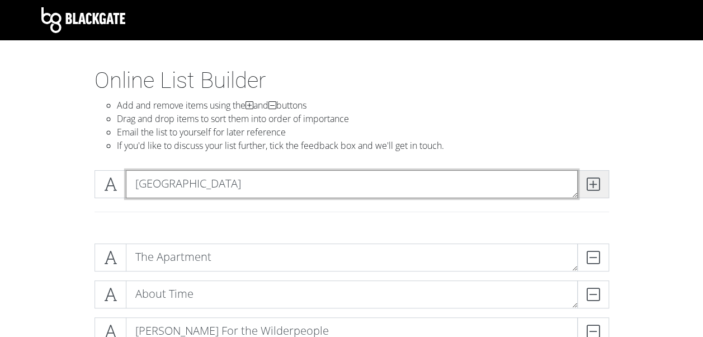
type textarea "[GEOGRAPHIC_DATA]"
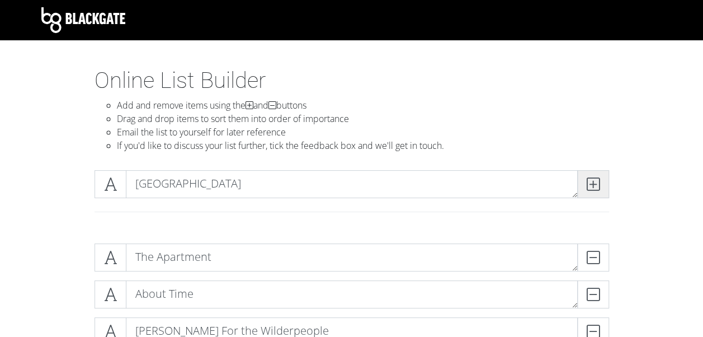
click at [587, 177] on span at bounding box center [593, 184] width 32 height 28
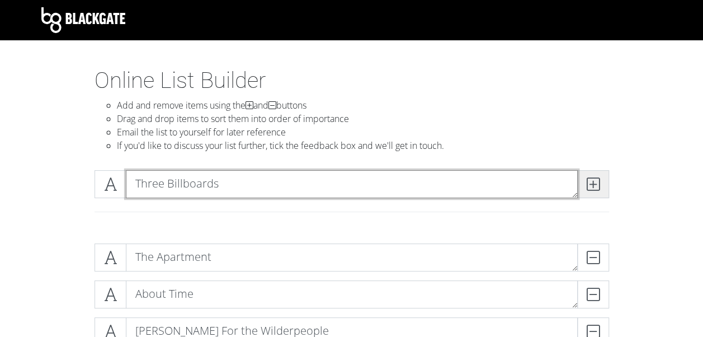
type textarea "Three Billboards"
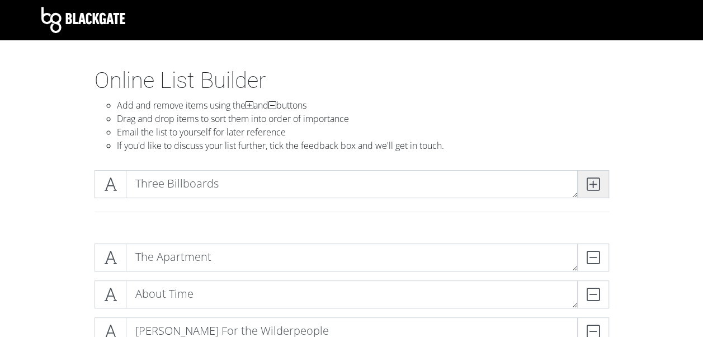
click at [600, 191] on span at bounding box center [593, 184] width 32 height 28
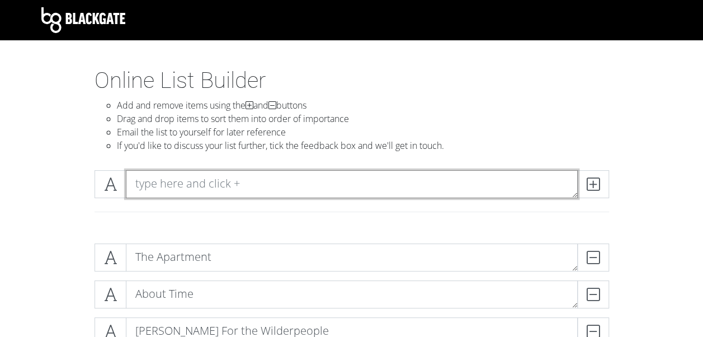
click at [239, 181] on textarea at bounding box center [352, 184] width 452 height 28
type textarea "Catch Me if You Can"
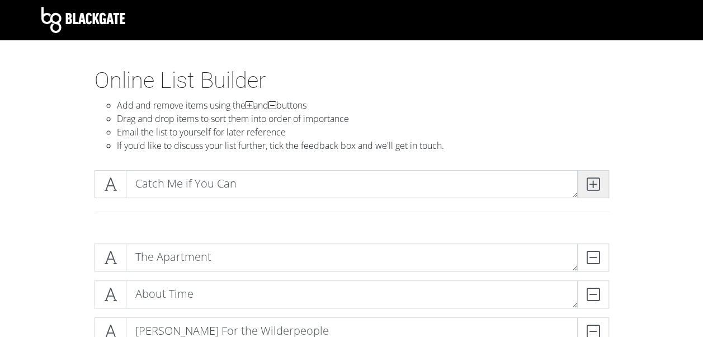
click at [597, 185] on icon at bounding box center [593, 183] width 13 height 11
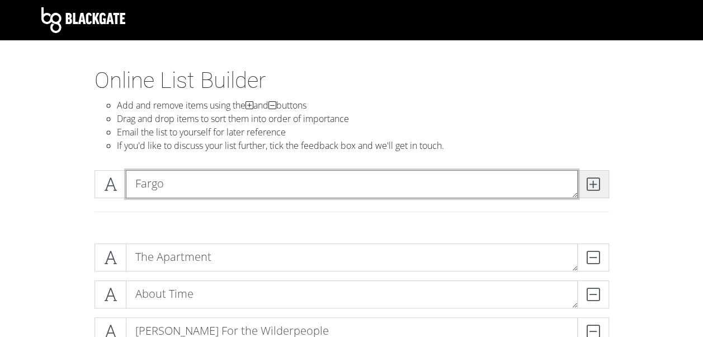
type textarea "Fargo"
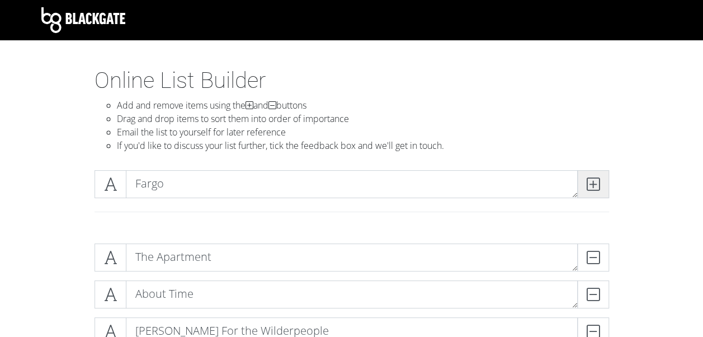
click at [587, 187] on icon at bounding box center [593, 183] width 13 height 11
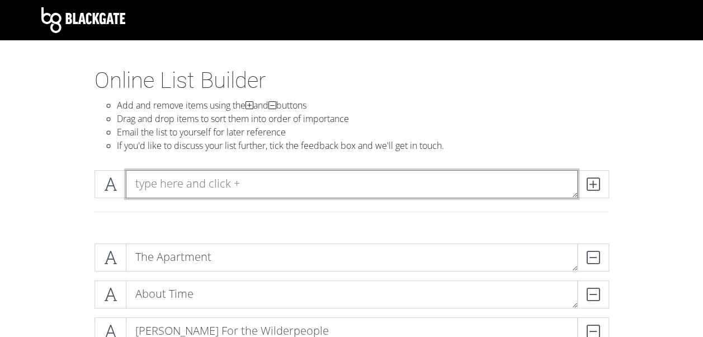
click at [381, 185] on textarea at bounding box center [352, 184] width 452 height 28
type textarea "Anatomy of A Fall"
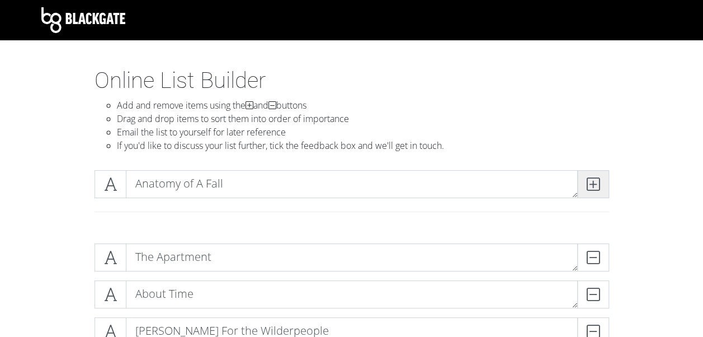
click at [595, 185] on icon at bounding box center [593, 183] width 13 height 11
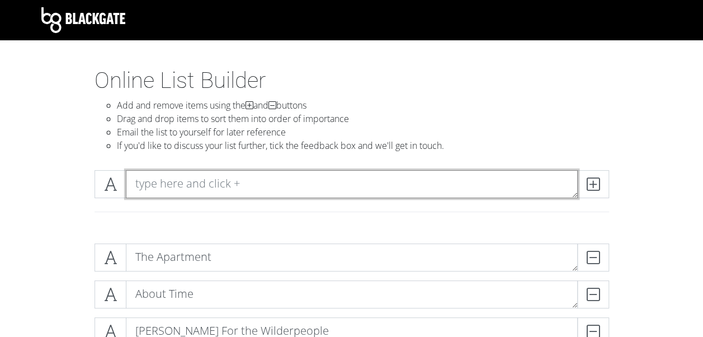
click at [204, 174] on textarea at bounding box center [352, 184] width 452 height 28
type textarea "The Iron Giant"
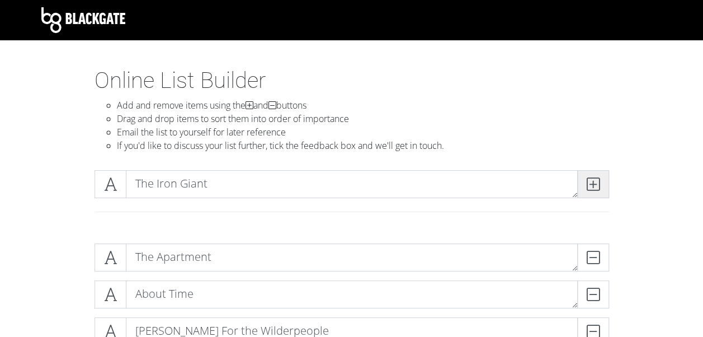
click at [605, 186] on span at bounding box center [593, 184] width 32 height 28
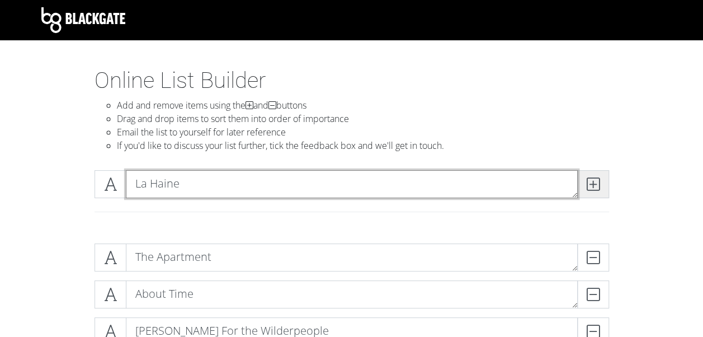
type textarea "La Haine"
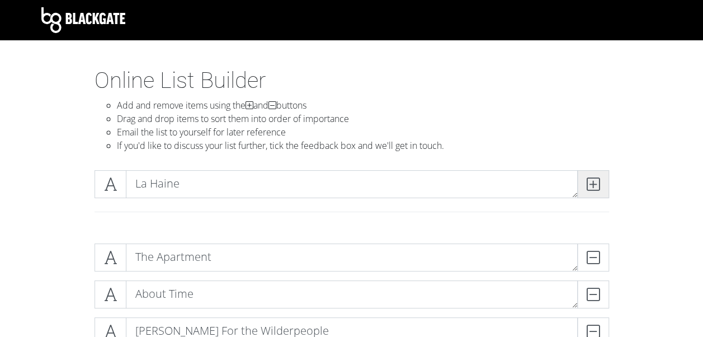
click at [593, 189] on icon at bounding box center [593, 183] width 13 height 11
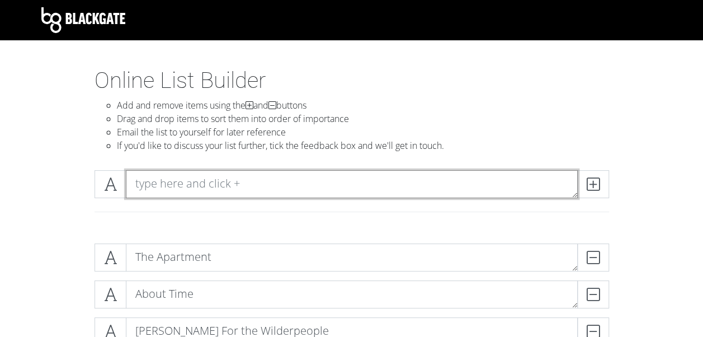
click at [194, 187] on textarea at bounding box center [352, 184] width 452 height 28
type textarea "Warrior"
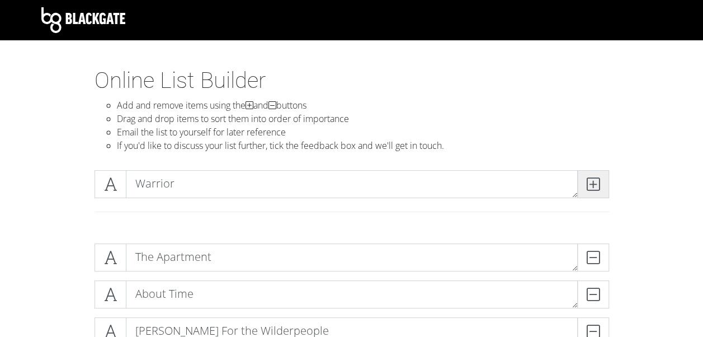
click at [591, 178] on icon at bounding box center [593, 183] width 13 height 11
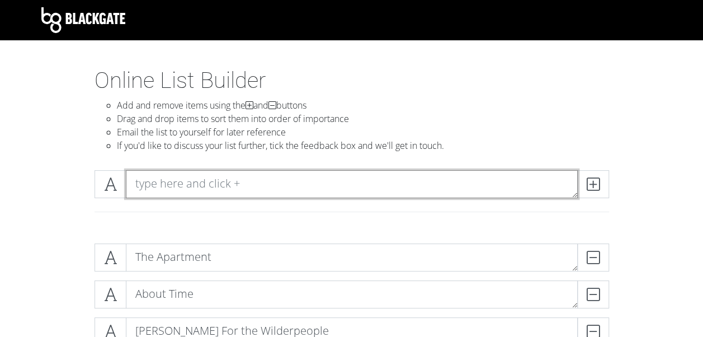
click at [289, 191] on textarea at bounding box center [352, 184] width 452 height 28
type textarea "Dead Poets Society"
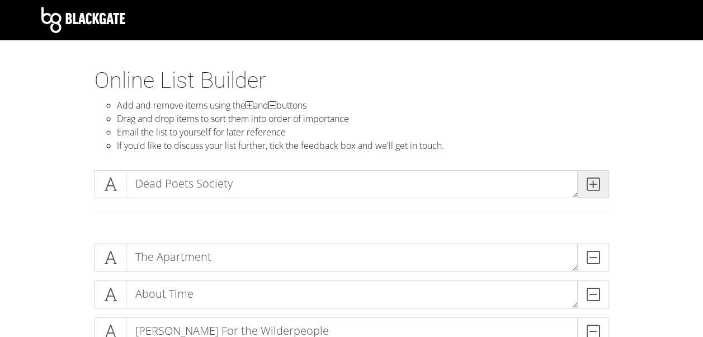
click at [587, 185] on icon at bounding box center [593, 183] width 13 height 11
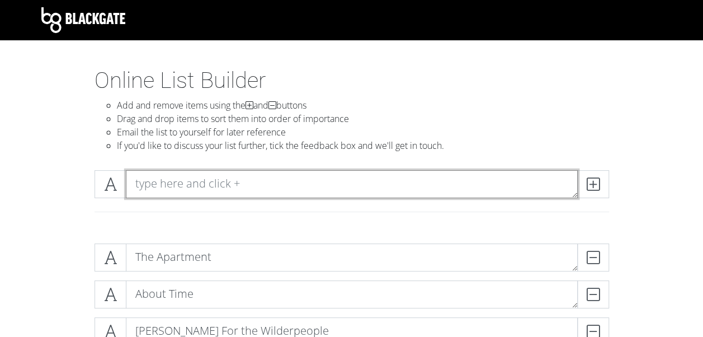
click at [424, 172] on textarea at bounding box center [352, 184] width 452 height 28
type textarea "Mrs [PERSON_NAME]"
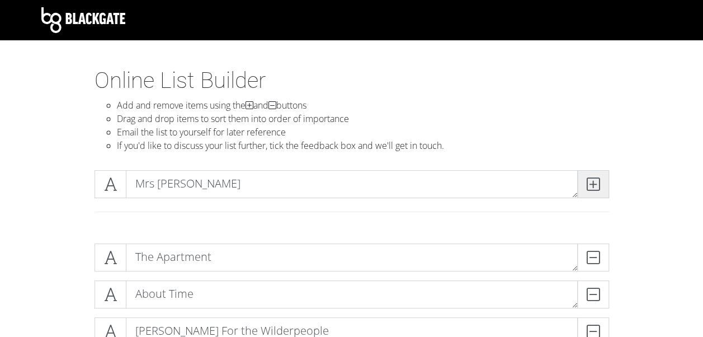
click at [593, 180] on icon at bounding box center [593, 183] width 13 height 11
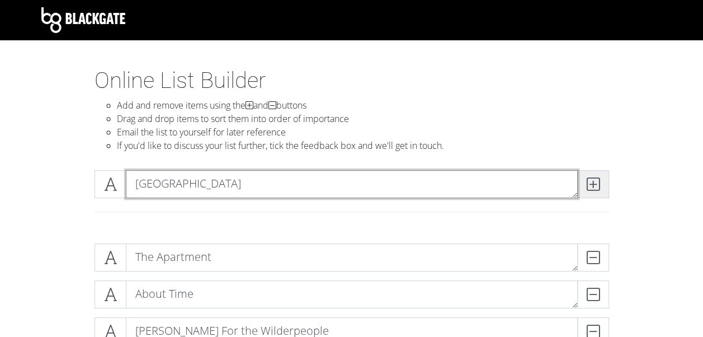
type textarea "[GEOGRAPHIC_DATA]"
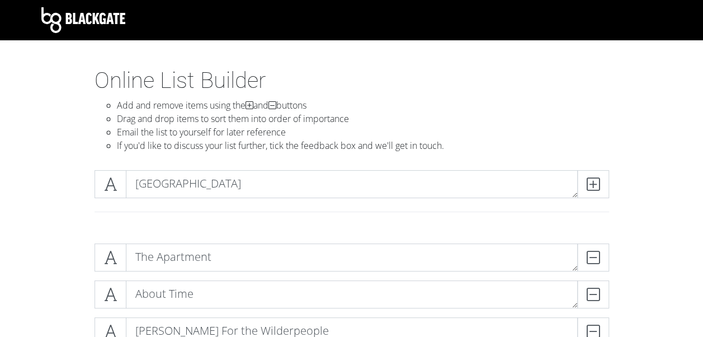
drag, startPoint x: 602, startPoint y: 183, endPoint x: 551, endPoint y: 157, distance: 56.5
click at [602, 182] on span at bounding box center [593, 184] width 32 height 28
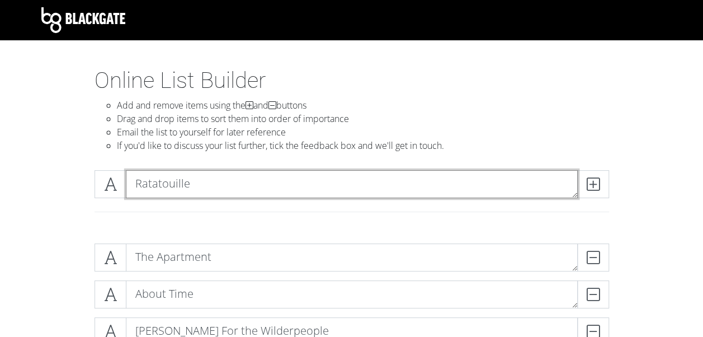
type textarea "Ratatouille"
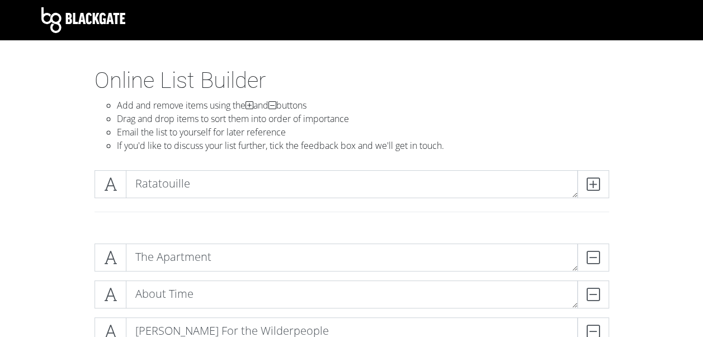
click at [609, 181] on div "Ratatouille" at bounding box center [352, 184] width 520 height 28
click at [597, 190] on icon at bounding box center [593, 183] width 13 height 11
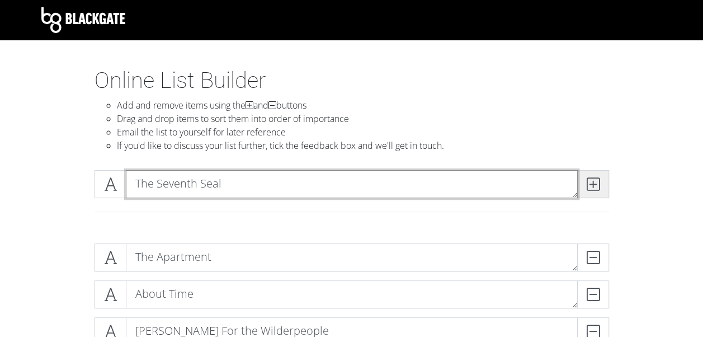
type textarea "The Seventh Seal"
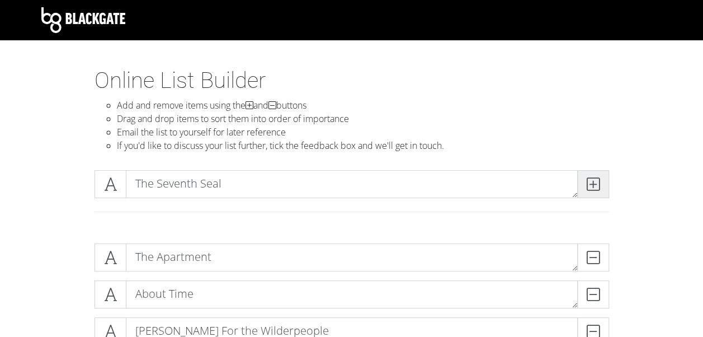
click at [596, 188] on icon at bounding box center [593, 183] width 13 height 11
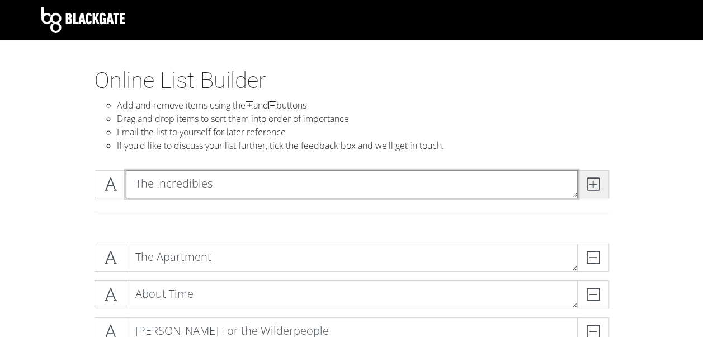
type textarea "The Incredibles"
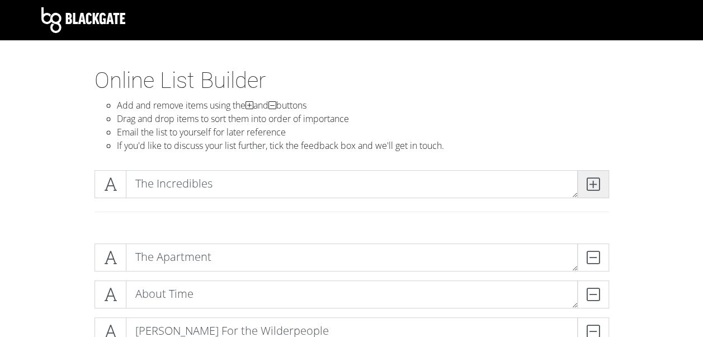
click at [587, 190] on icon at bounding box center [593, 183] width 13 height 11
click at [369, 169] on div at bounding box center [351, 197] width 637 height 73
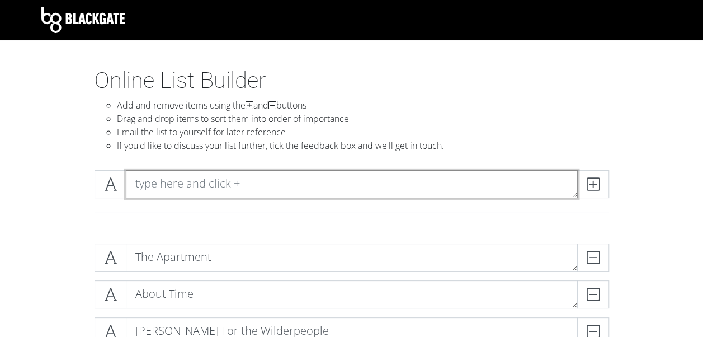
click at [328, 180] on textarea at bounding box center [352, 184] width 452 height 28
type textarea "Stand By Me"
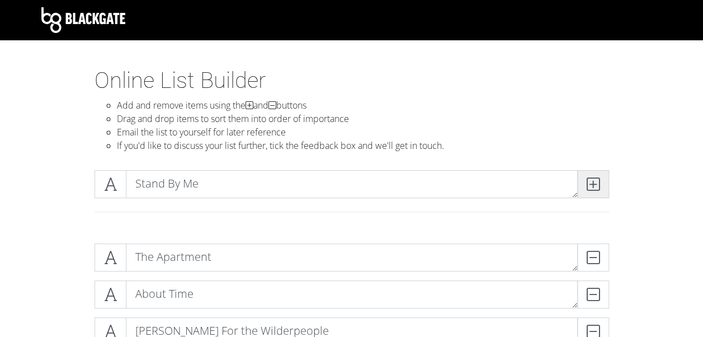
click at [601, 184] on span at bounding box center [593, 184] width 32 height 28
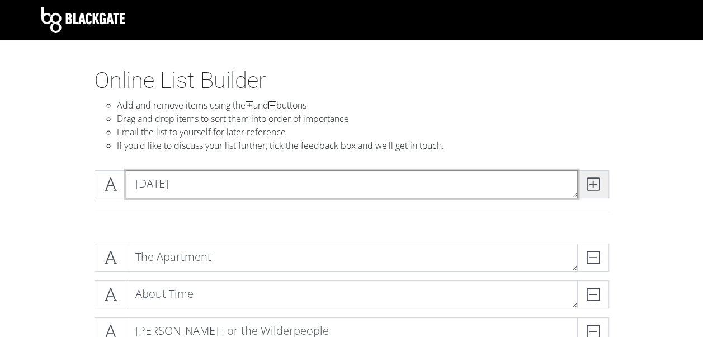
type textarea "[DATE]"
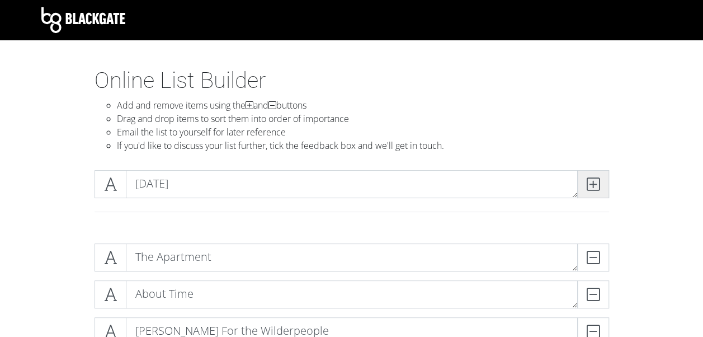
click at [599, 174] on span at bounding box center [593, 184] width 32 height 28
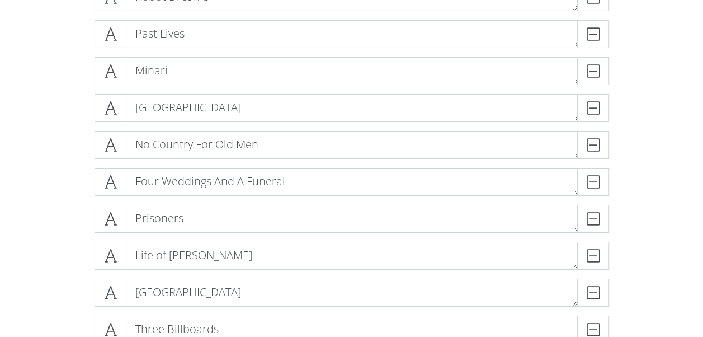
scroll to position [1901, 0]
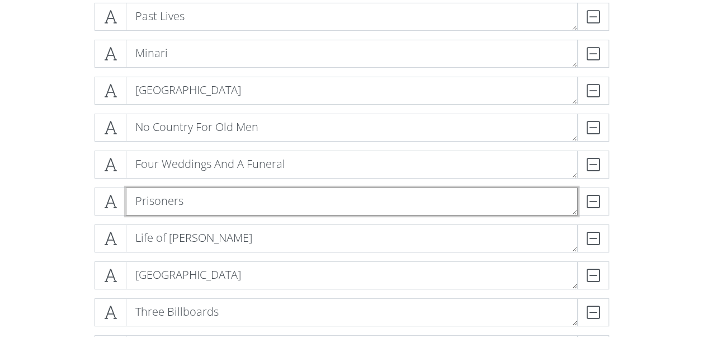
click at [191, 202] on textarea "Prisoners" at bounding box center [352, 201] width 452 height 28
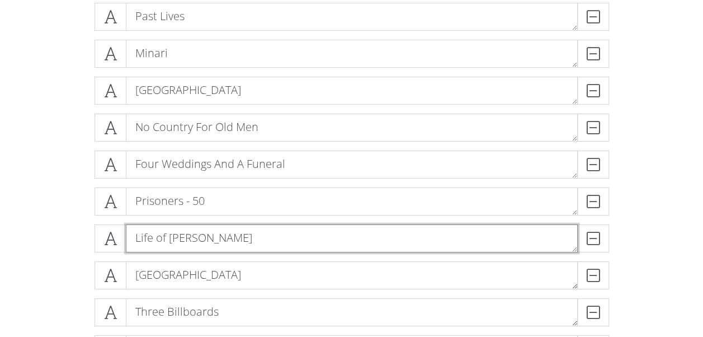
click at [199, 228] on textarea "Life of [PERSON_NAME]" at bounding box center [352, 238] width 452 height 28
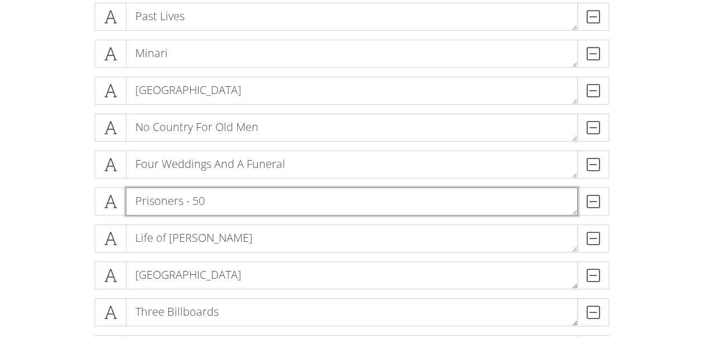
click at [215, 205] on textarea "Prisoners - 50" at bounding box center [352, 201] width 452 height 28
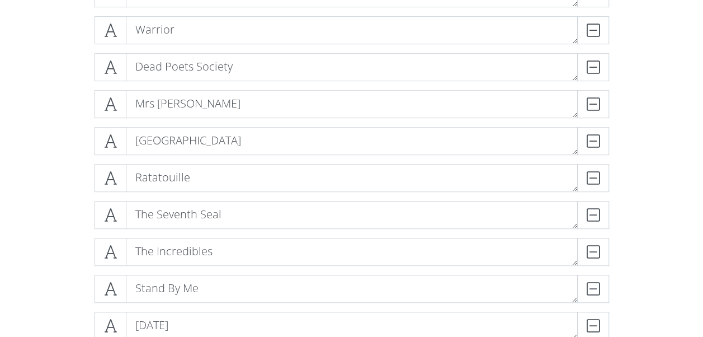
scroll to position [2460, 0]
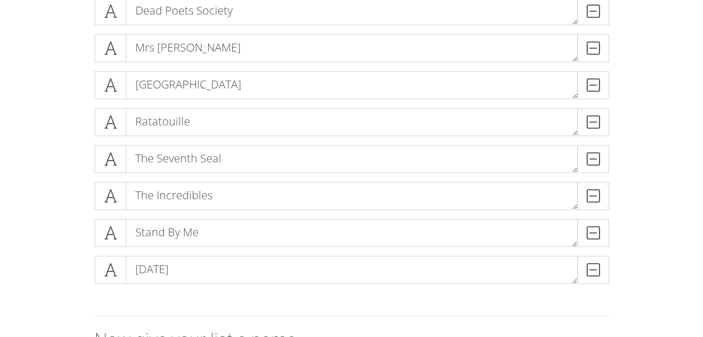
type textarea "Prisoners"
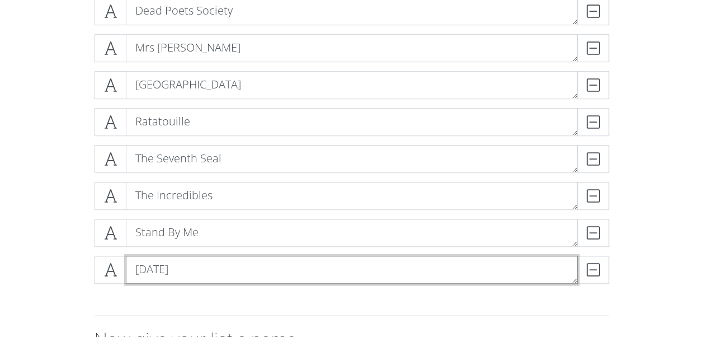
click at [253, 279] on textarea "[DATE]" at bounding box center [352, 270] width 452 height 28
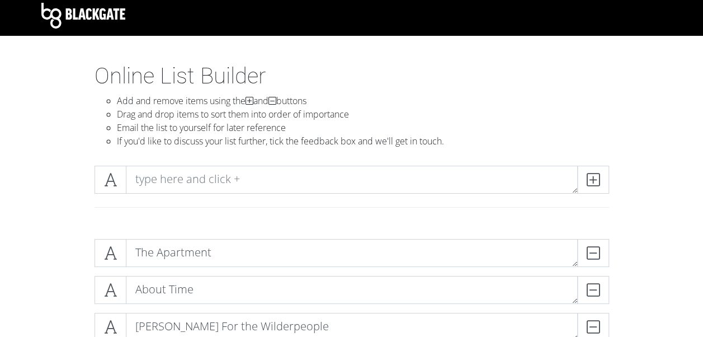
scroll to position [0, 0]
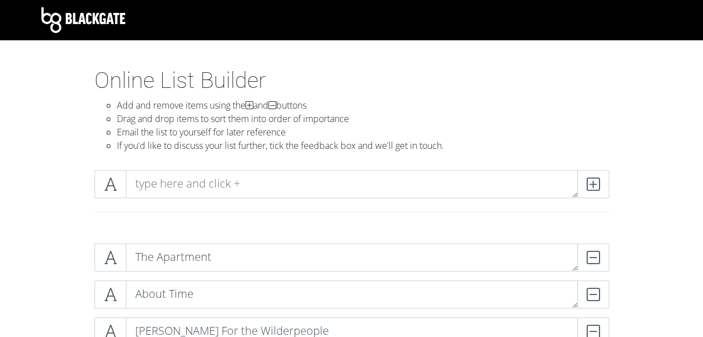
type textarea "[DATE] - 67"
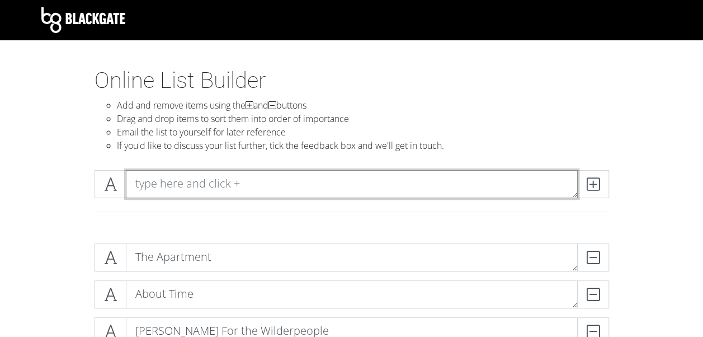
click at [231, 182] on textarea at bounding box center [352, 184] width 452 height 28
type textarea "Friendship"
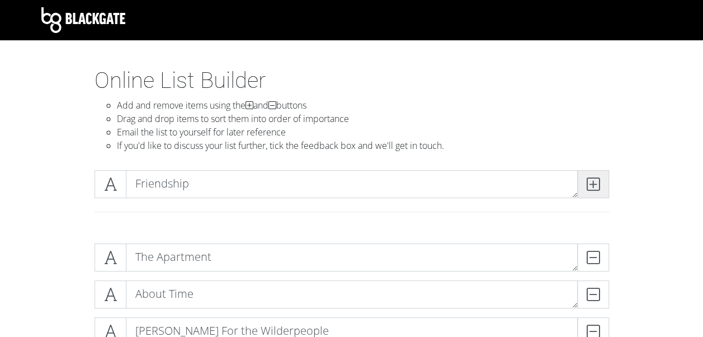
click at [583, 190] on span at bounding box center [593, 184] width 32 height 28
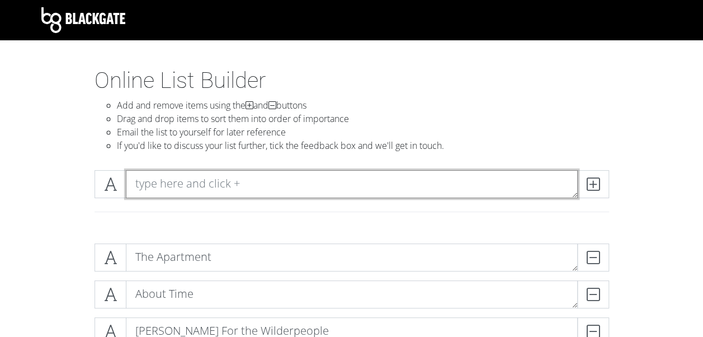
click at [239, 192] on textarea at bounding box center [352, 184] width 452 height 28
type textarea "M"
type textarea "O Brother Where Art Thou"
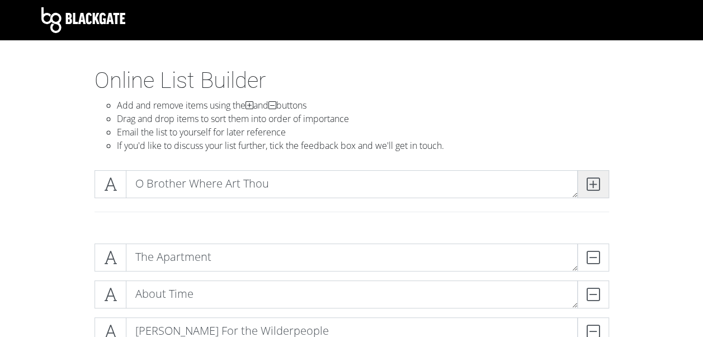
click at [583, 186] on span at bounding box center [593, 184] width 32 height 28
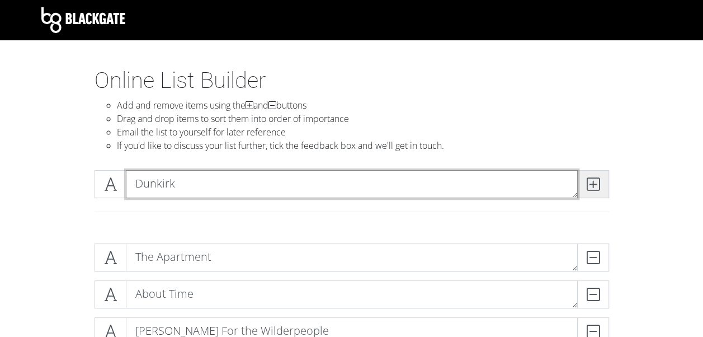
type textarea "Dunkirk"
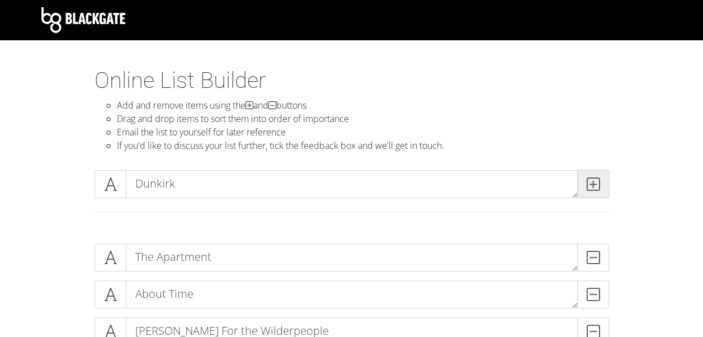
click at [587, 182] on icon at bounding box center [593, 183] width 13 height 11
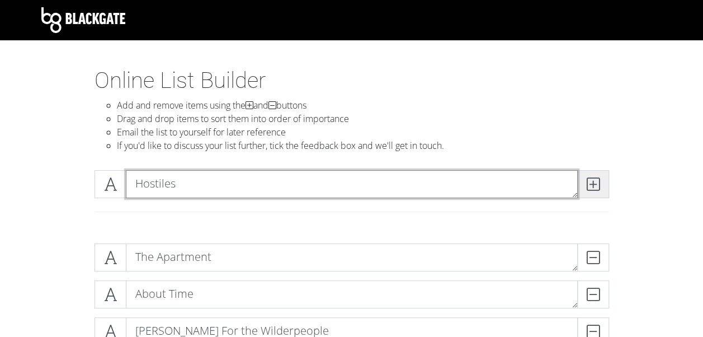
type textarea "Hostiles"
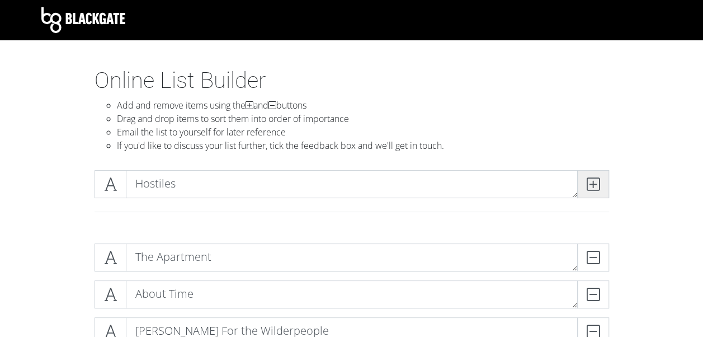
click at [587, 179] on icon at bounding box center [593, 183] width 13 height 11
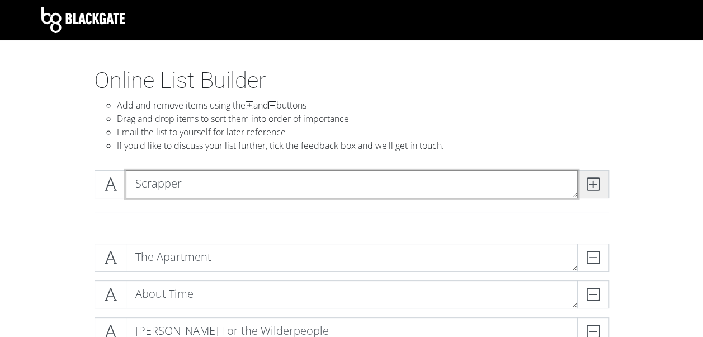
type textarea "Scrapper"
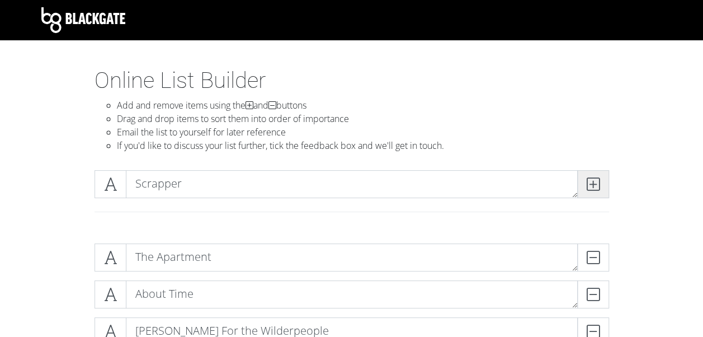
click at [590, 182] on icon at bounding box center [593, 183] width 13 height 11
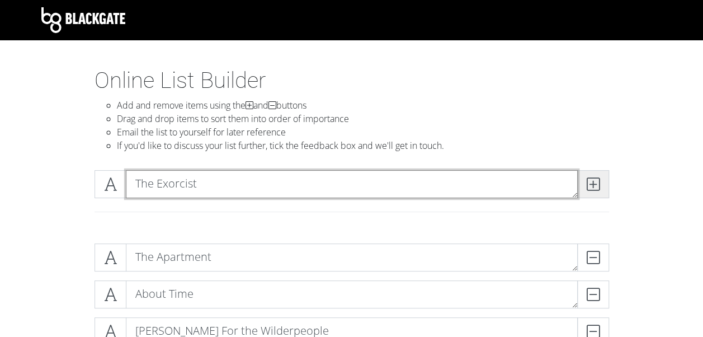
type textarea "The Exorcist"
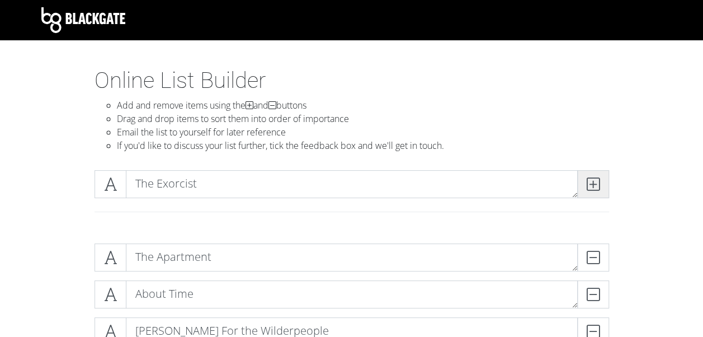
click at [594, 190] on icon at bounding box center [593, 183] width 13 height 11
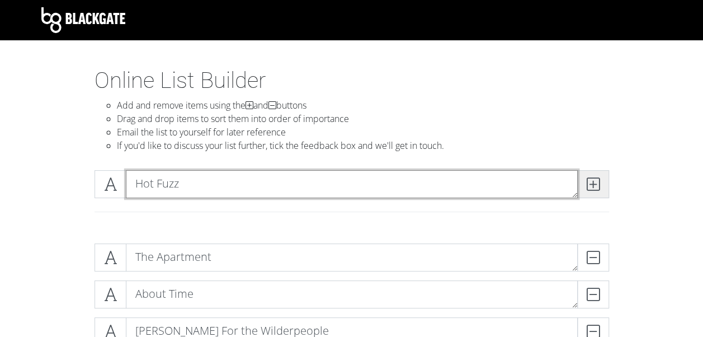
type textarea "Hot Fuzz"
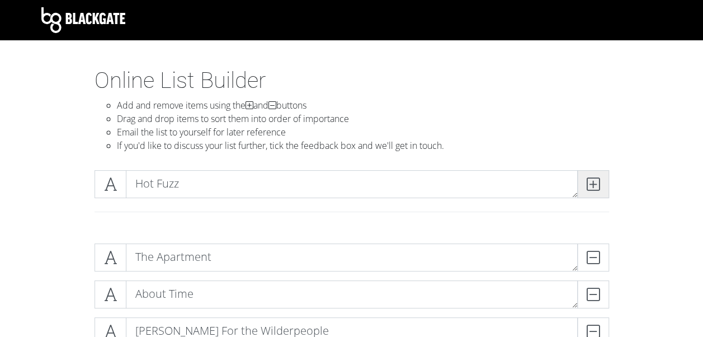
click at [595, 185] on icon at bounding box center [593, 183] width 13 height 11
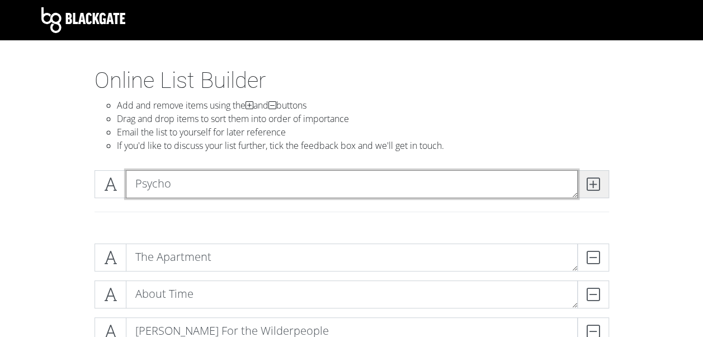
type textarea "Psycho"
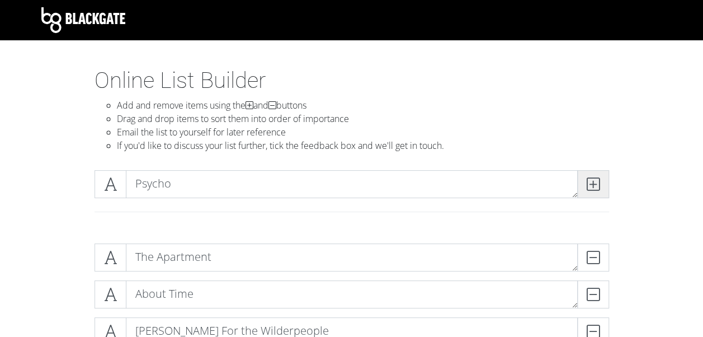
click at [591, 197] on span at bounding box center [593, 184] width 32 height 28
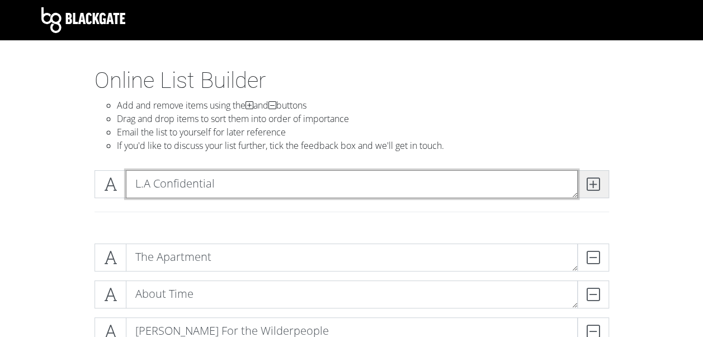
type textarea "L.A Confidential"
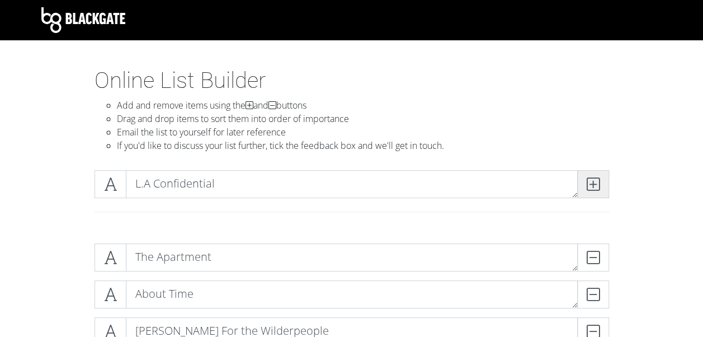
click at [589, 191] on span at bounding box center [593, 184] width 32 height 28
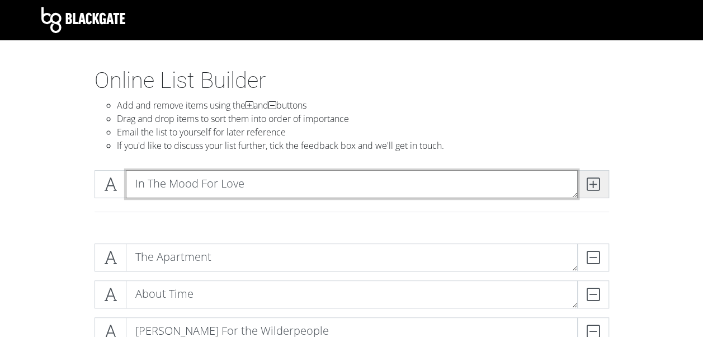
type textarea "In The Mood For Love"
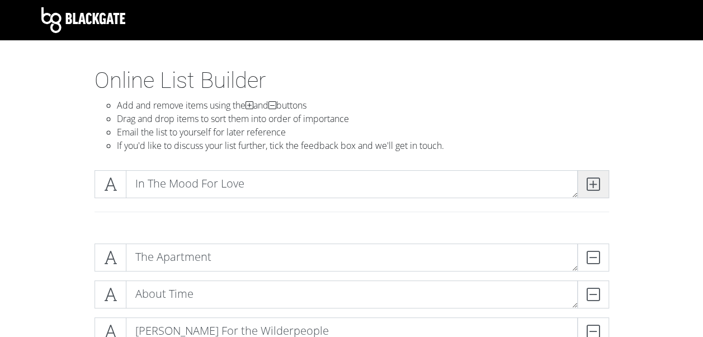
click at [596, 178] on icon at bounding box center [593, 183] width 13 height 11
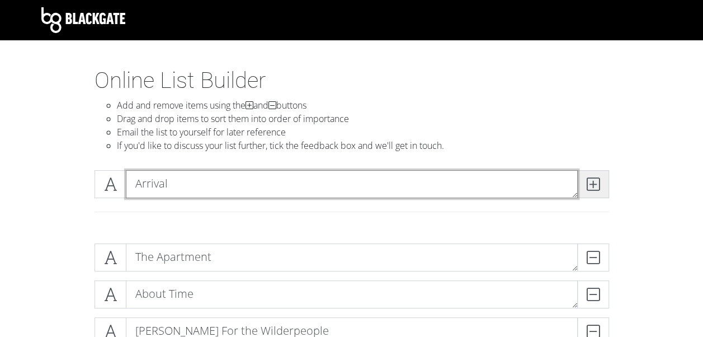
type textarea "Arrival"
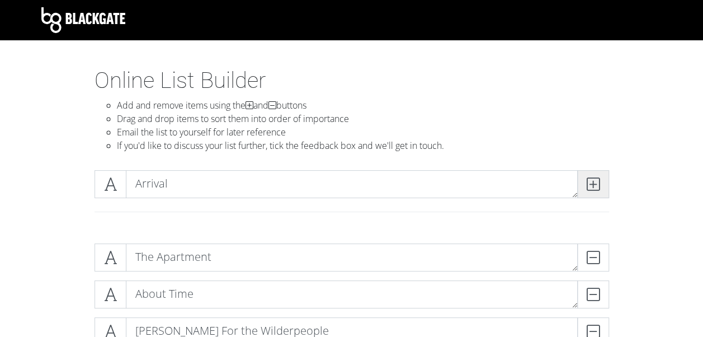
click at [593, 184] on icon at bounding box center [593, 183] width 13 height 11
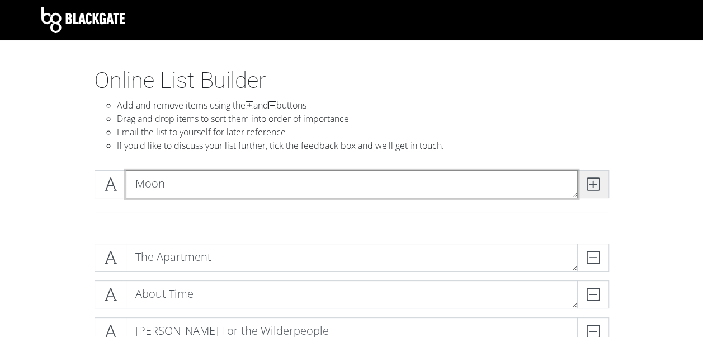
type textarea "Moon"
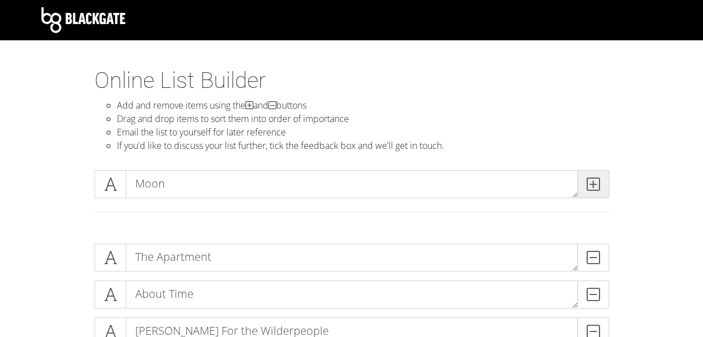
click at [599, 177] on span at bounding box center [593, 184] width 32 height 28
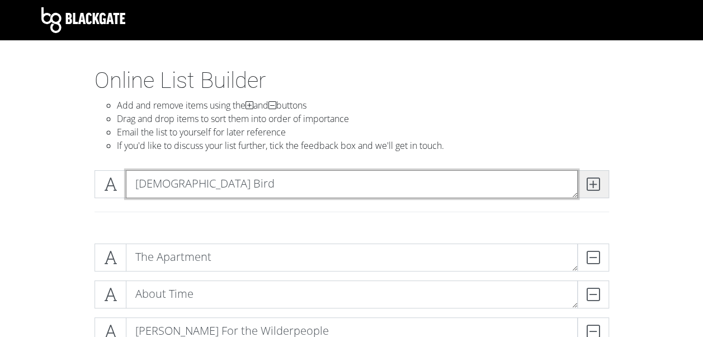
type textarea "[DEMOGRAPHIC_DATA] Bird"
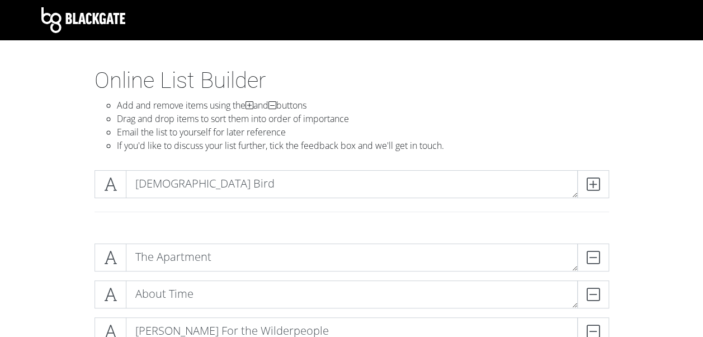
drag, startPoint x: 590, startPoint y: 178, endPoint x: 482, endPoint y: 177, distance: 108.5
click at [589, 178] on icon at bounding box center [593, 183] width 13 height 11
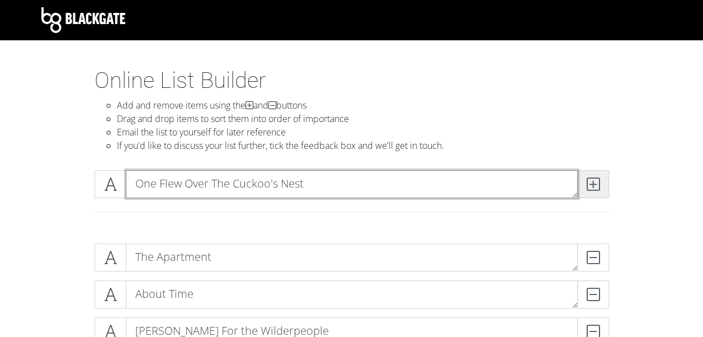
type textarea "One Flew Over The Cuckoo's Nest"
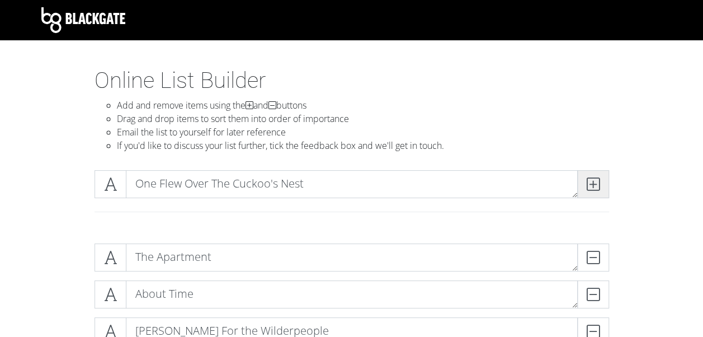
click at [593, 183] on icon at bounding box center [593, 183] width 13 height 11
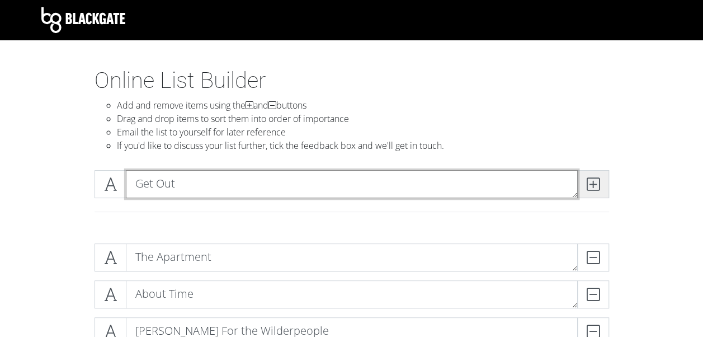
type textarea "Get Out"
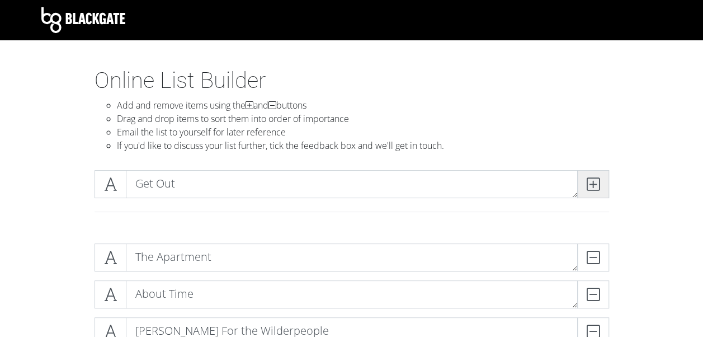
click at [590, 189] on icon at bounding box center [593, 183] width 13 height 11
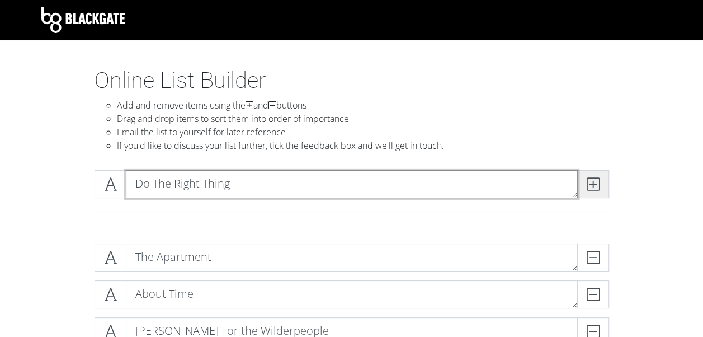
type textarea "Do The Right Thing"
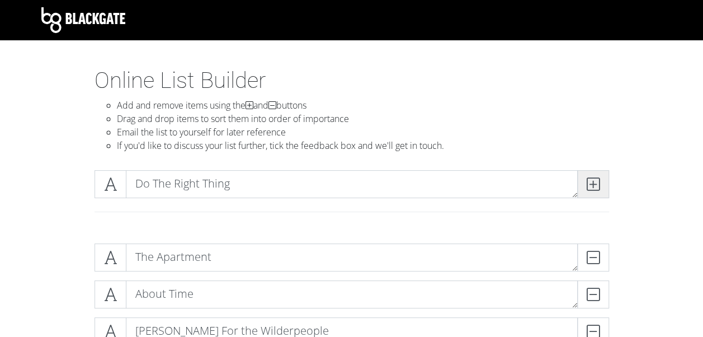
click at [588, 185] on icon at bounding box center [593, 183] width 13 height 11
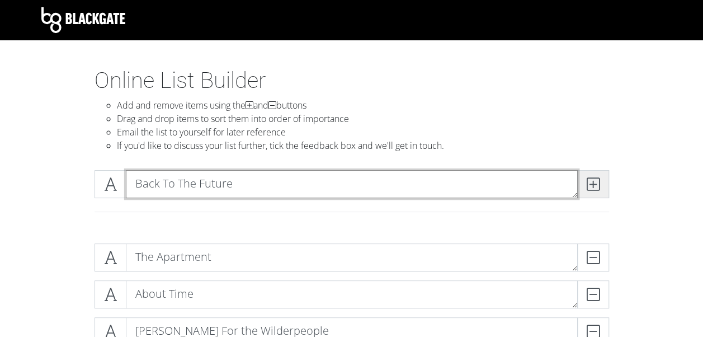
type textarea "Back To The Future"
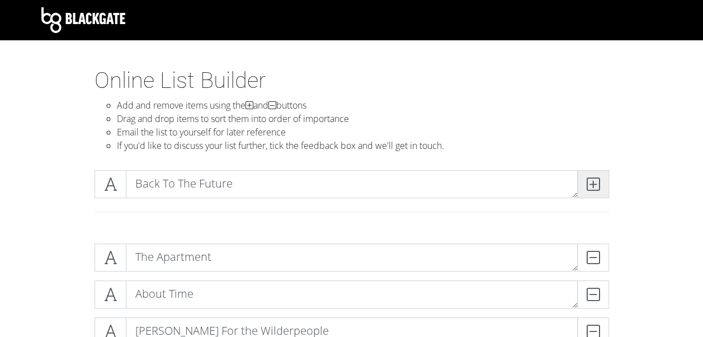
click at [604, 177] on span at bounding box center [593, 184] width 32 height 28
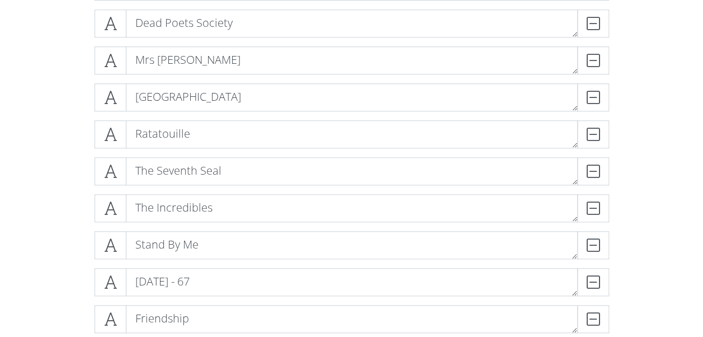
scroll to position [2572, 0]
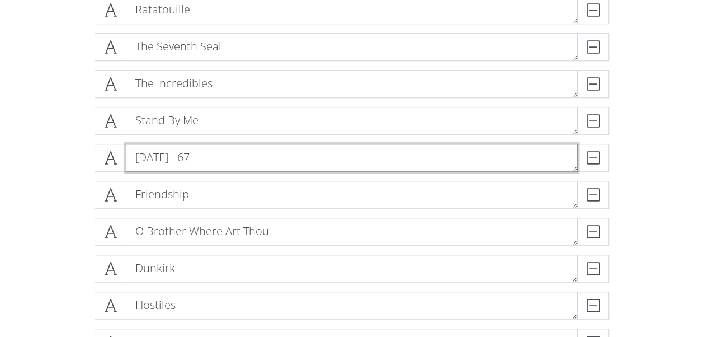
click at [261, 158] on textarea "[DATE] - 67" at bounding box center [352, 158] width 452 height 28
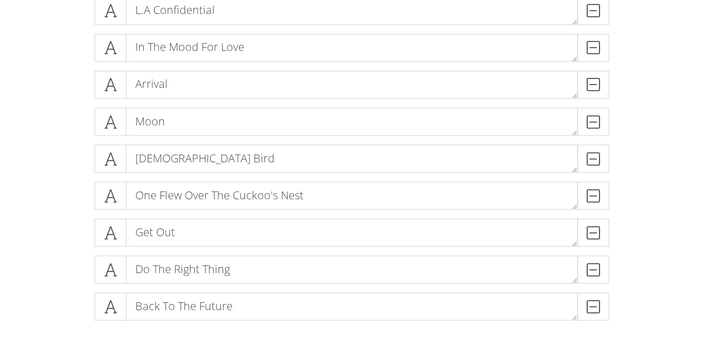
scroll to position [3075, 0]
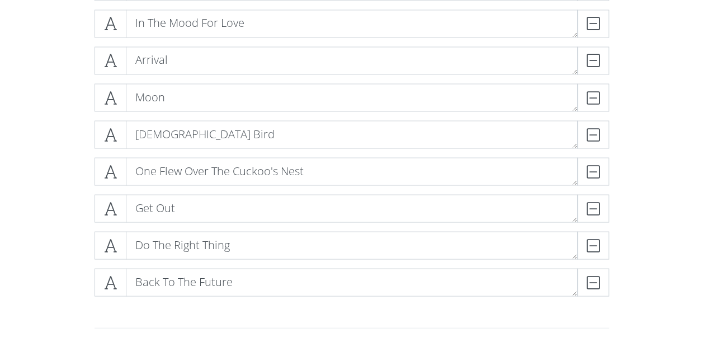
type textarea "[DATE]"
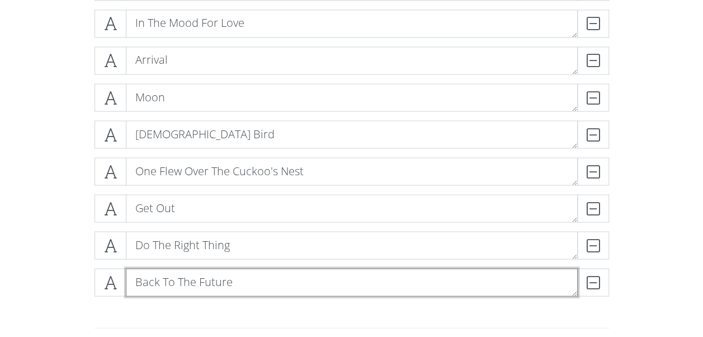
click at [238, 284] on textarea "Back To The Future" at bounding box center [352, 282] width 452 height 28
type textarea "Back To The Future - 84"
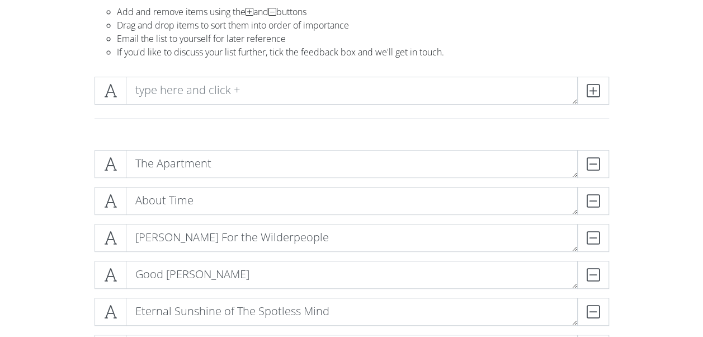
scroll to position [0, 0]
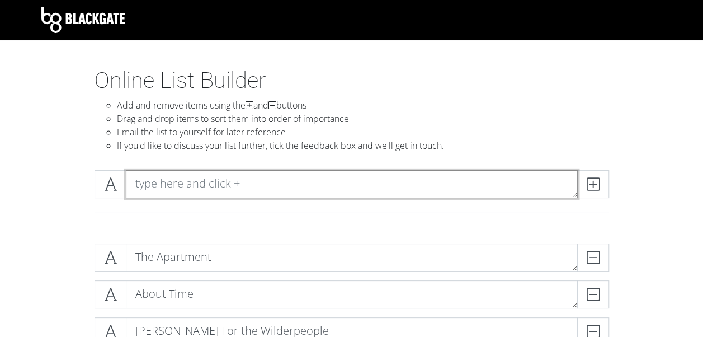
click at [240, 177] on textarea at bounding box center [352, 184] width 452 height 28
type textarea "[PERSON_NAME]"
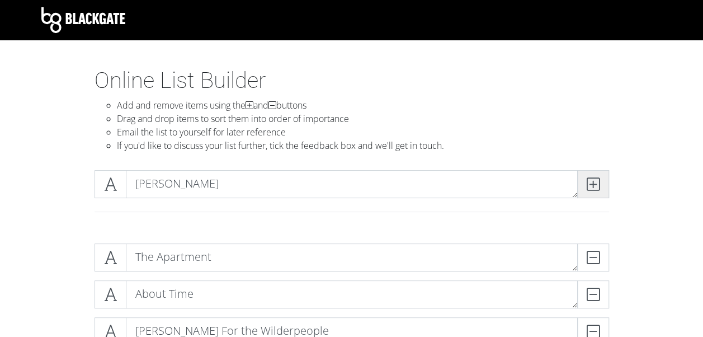
click at [597, 182] on icon at bounding box center [593, 183] width 13 height 11
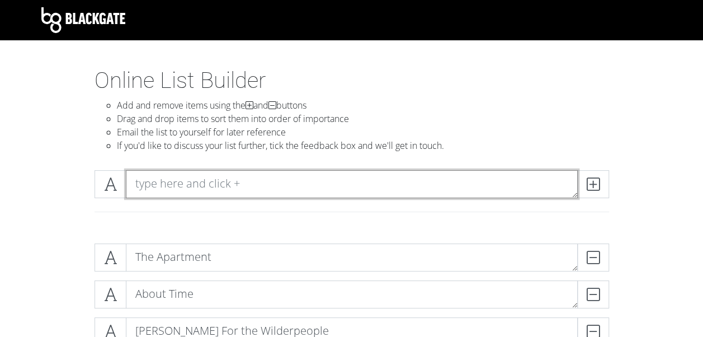
click at [217, 172] on textarea at bounding box center [352, 184] width 452 height 28
type textarea "When [PERSON_NAME] Met [PERSON_NAME]"
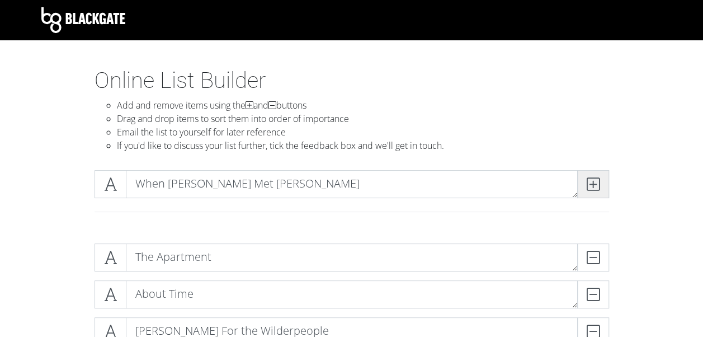
click at [596, 187] on icon at bounding box center [593, 183] width 13 height 11
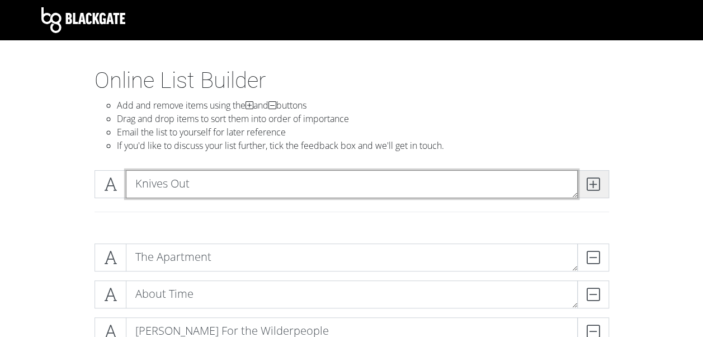
type textarea "Knives Out"
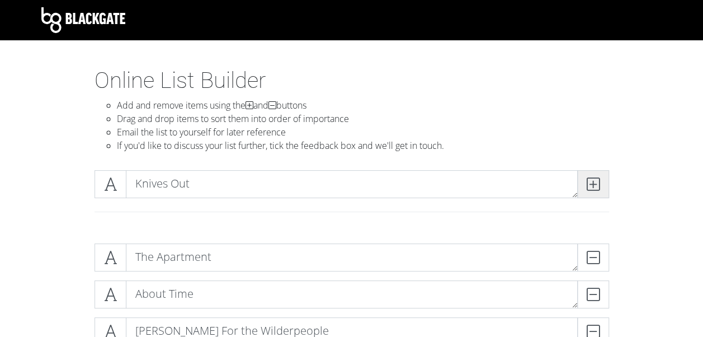
click at [583, 181] on span at bounding box center [593, 184] width 32 height 28
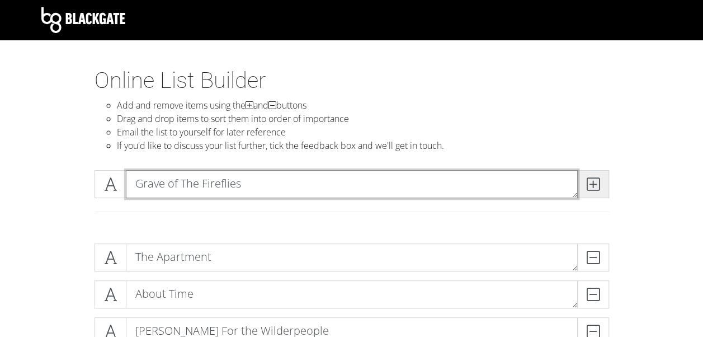
type textarea "Grave of The Fireflies"
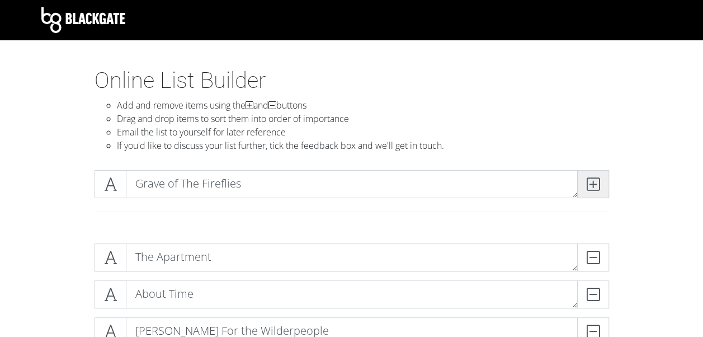
click at [593, 184] on icon at bounding box center [593, 183] width 13 height 11
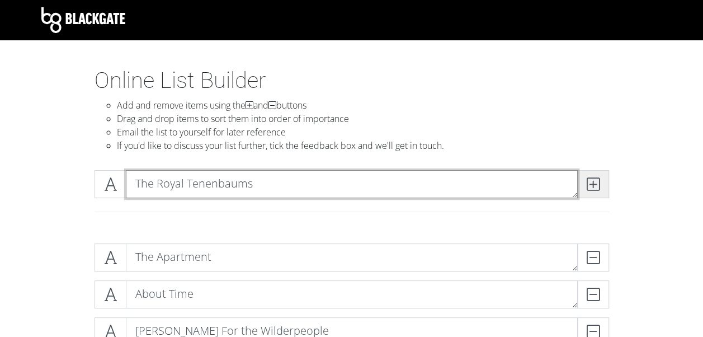
type textarea "The Royal Tenenbaums"
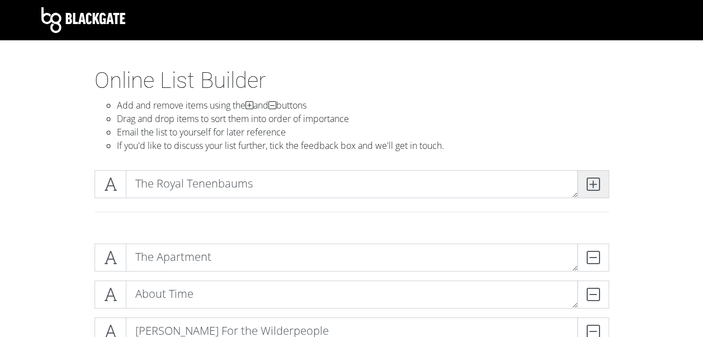
click at [599, 191] on span at bounding box center [593, 184] width 32 height 28
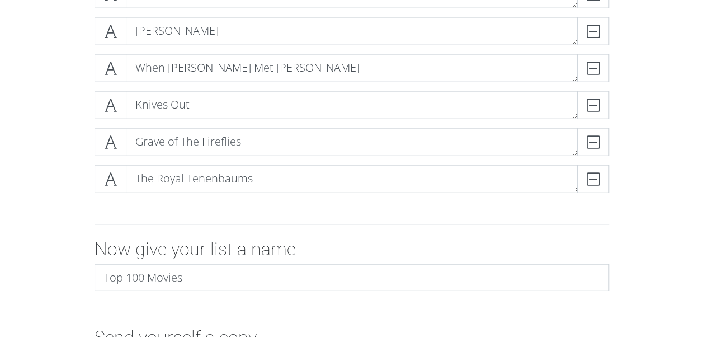
scroll to position [3299, 0]
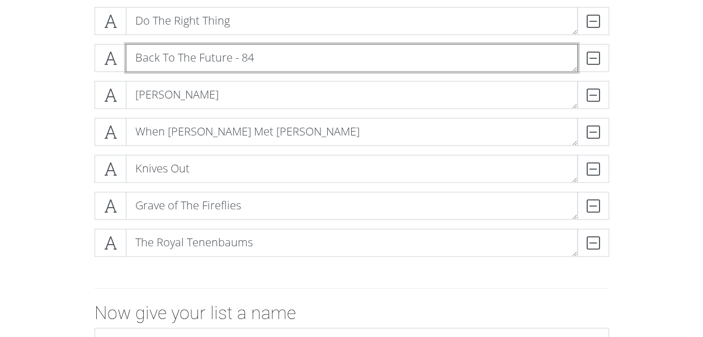
click at [261, 66] on textarea "Back To The Future - 84" at bounding box center [352, 58] width 452 height 28
type textarea "Back To The Future"
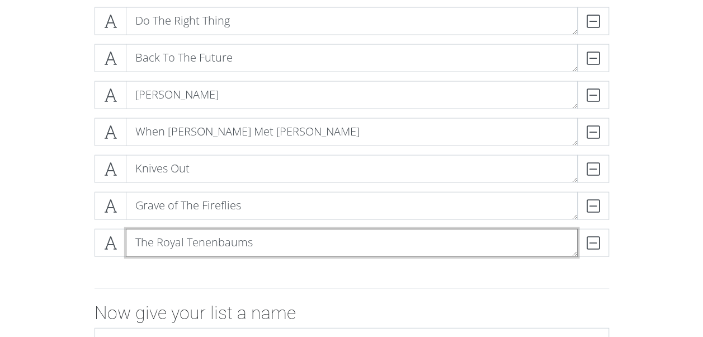
click at [284, 240] on textarea "The Royal Tenenbaums" at bounding box center [352, 243] width 452 height 28
type textarea "The Royal Tenenbaums - 89"
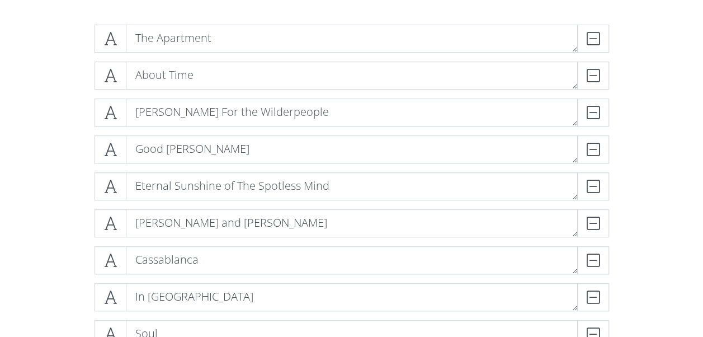
scroll to position [0, 0]
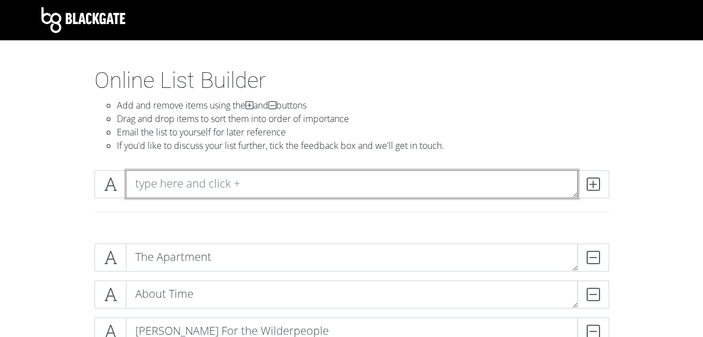
click at [245, 177] on textarea at bounding box center [352, 184] width 452 height 28
paste textarea "blackkklansman"
type textarea "blackkklansman"
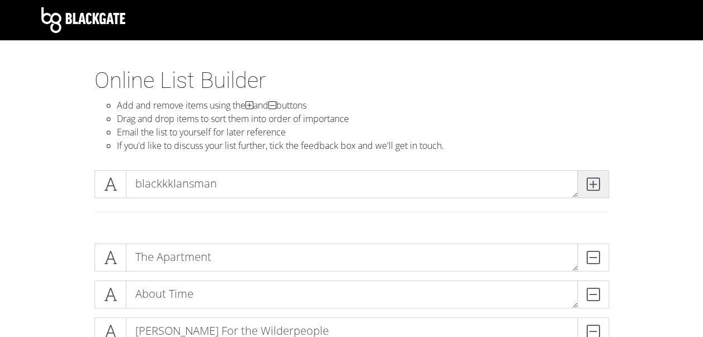
click at [595, 185] on icon at bounding box center [593, 183] width 13 height 11
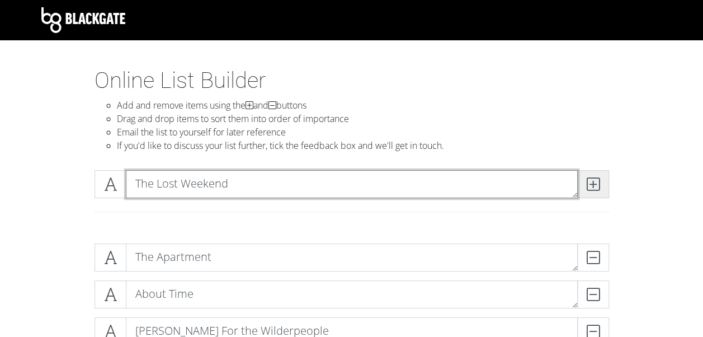
type textarea "The Lost Weekend"
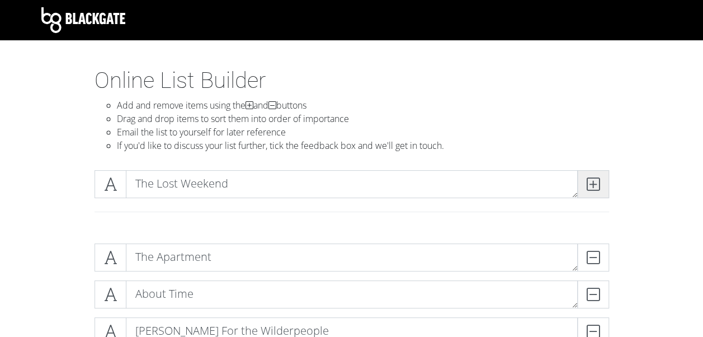
click at [589, 187] on icon at bounding box center [593, 183] width 13 height 11
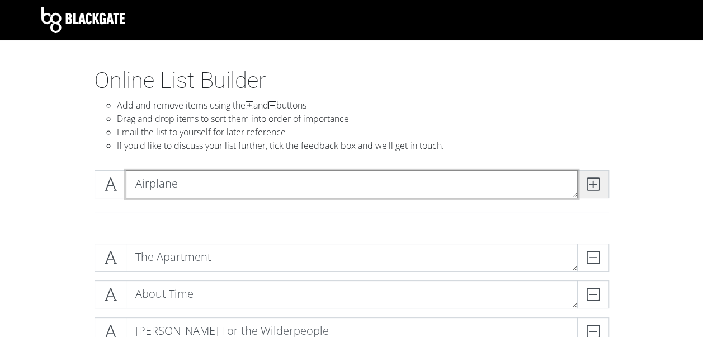
type textarea "Airplane"
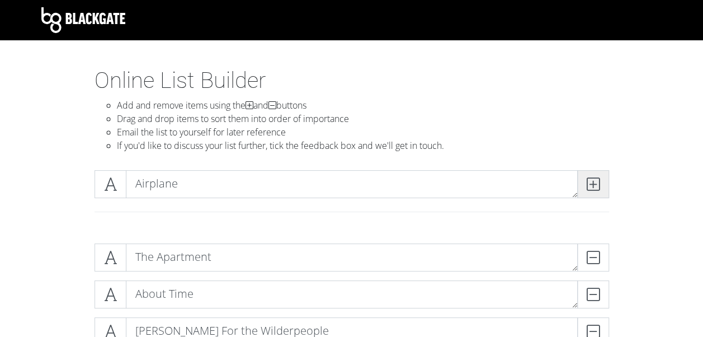
click at [589, 181] on icon at bounding box center [593, 183] width 13 height 11
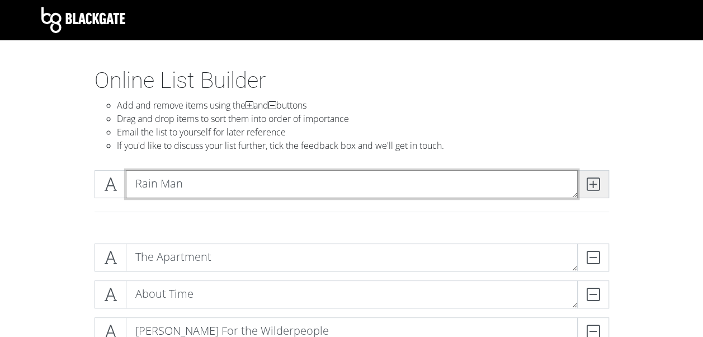
type textarea "Rain Man"
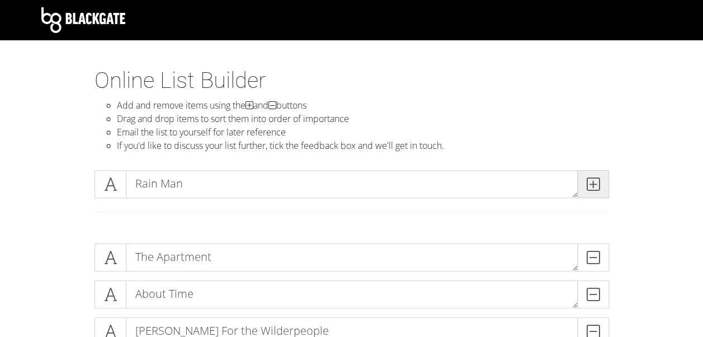
click at [594, 178] on icon at bounding box center [593, 183] width 13 height 11
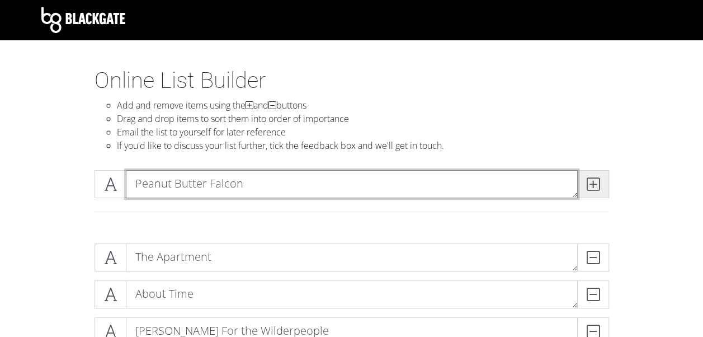
type textarea "Peanut Butter Falcon"
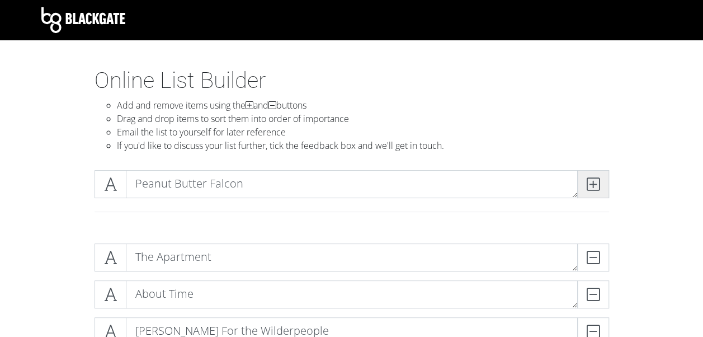
click at [592, 182] on icon at bounding box center [593, 183] width 13 height 11
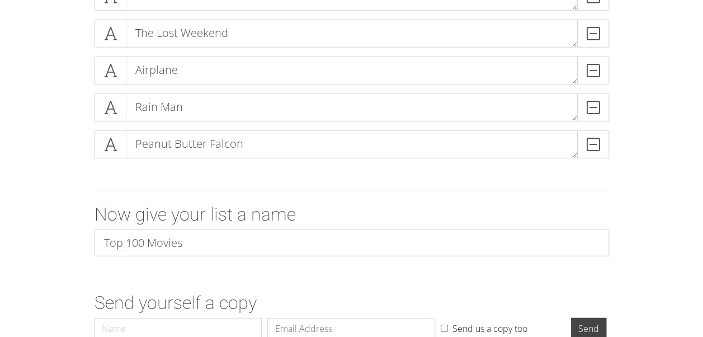
scroll to position [3468, 0]
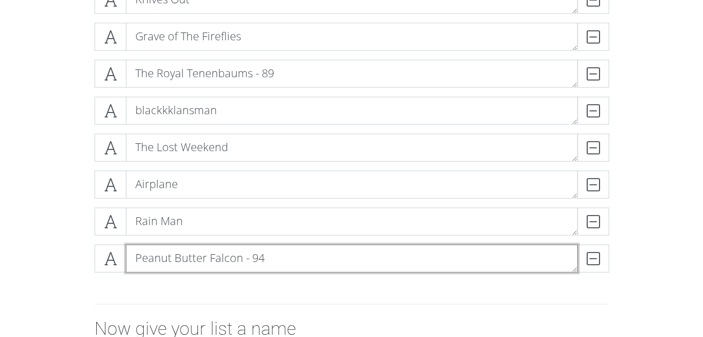
type textarea "Peanut Butter Falcon - 94"
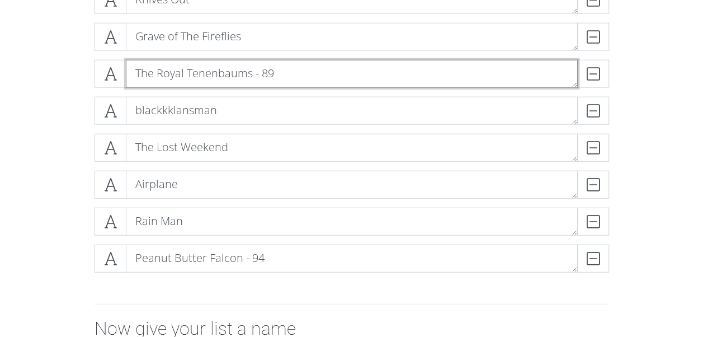
click at [286, 62] on textarea "The Royal Tenenbaums - 89" at bounding box center [352, 74] width 452 height 28
type textarea "The Royal Tenenbaums"
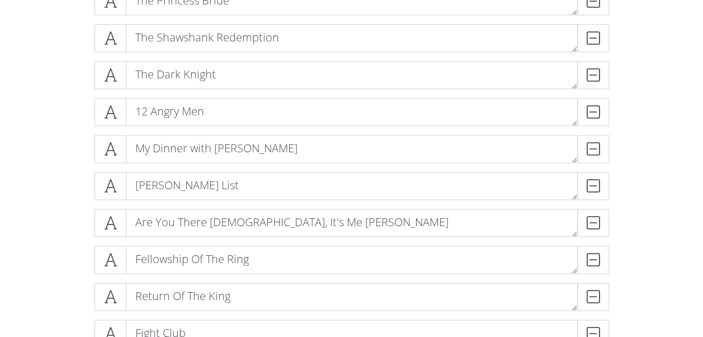
scroll to position [0, 0]
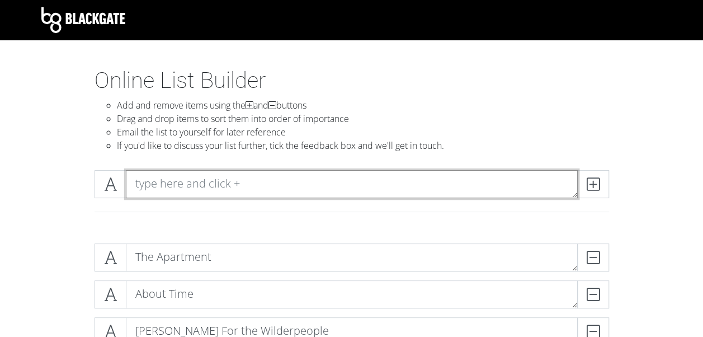
click at [182, 186] on textarea at bounding box center [352, 184] width 452 height 28
type textarea "The Lego Movie"
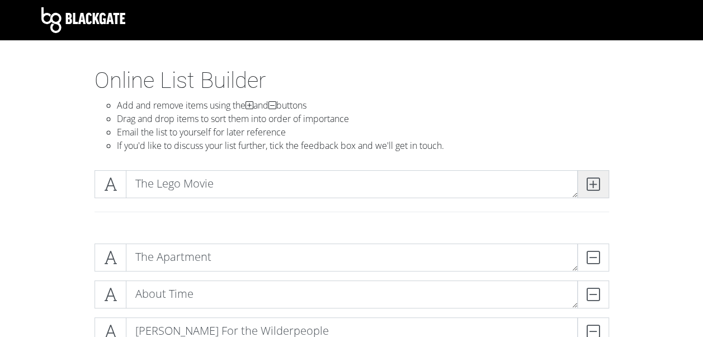
drag, startPoint x: 602, startPoint y: 177, endPoint x: 596, endPoint y: 179, distance: 5.8
click at [599, 177] on span at bounding box center [593, 184] width 32 height 28
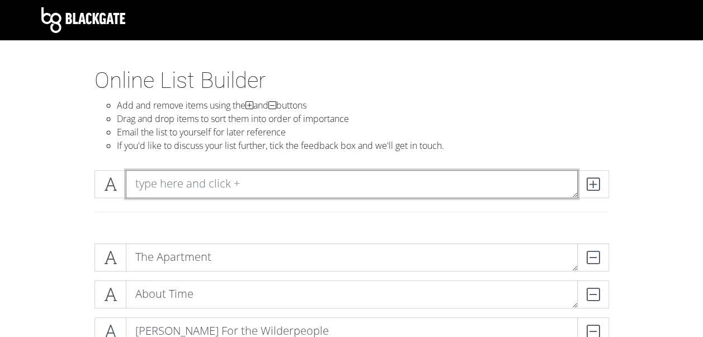
click at [247, 188] on textarea at bounding box center [352, 184] width 452 height 28
type textarea "Goodfella's"
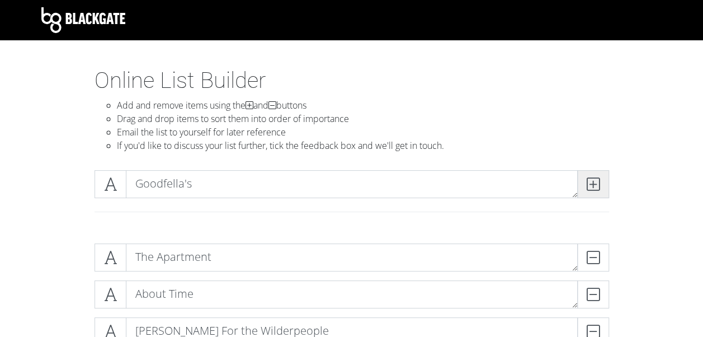
click at [587, 179] on icon at bounding box center [593, 183] width 13 height 11
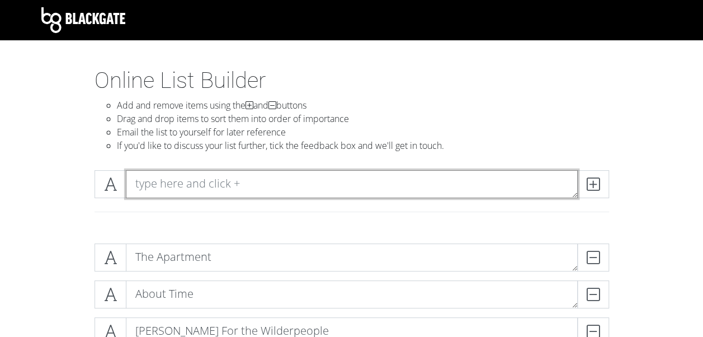
click at [369, 187] on textarea at bounding box center [352, 184] width 452 height 28
type textarea "[PERSON_NAME]"
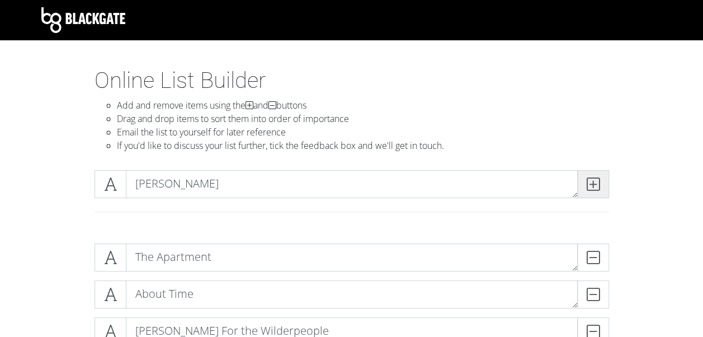
click at [590, 181] on icon at bounding box center [593, 183] width 13 height 11
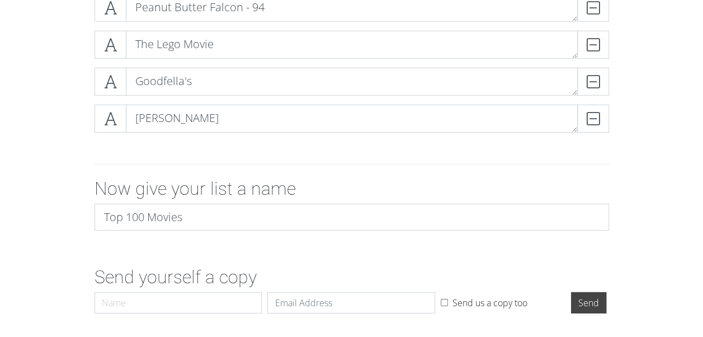
scroll to position [3701, 0]
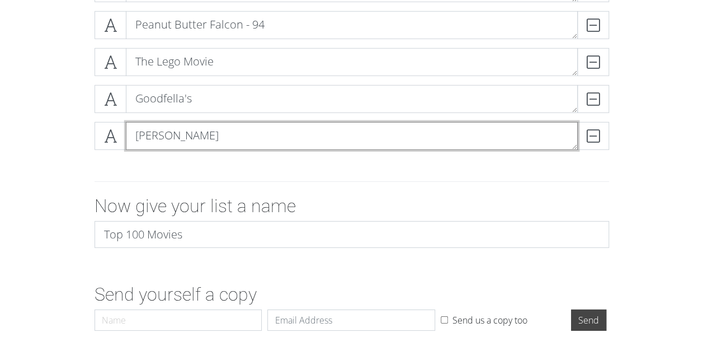
click at [229, 131] on textarea "[PERSON_NAME]" at bounding box center [352, 136] width 452 height 28
type textarea "[PERSON_NAME] - 97"
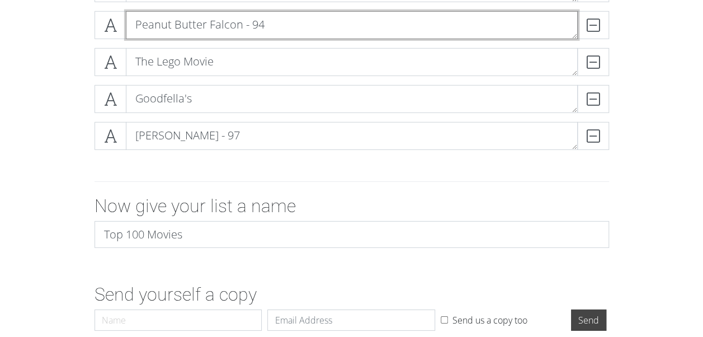
click at [283, 18] on textarea "Peanut Butter Falcon - 94" at bounding box center [352, 25] width 452 height 28
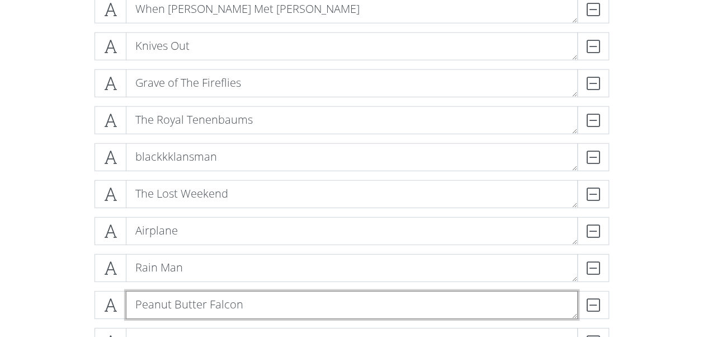
scroll to position [0, 0]
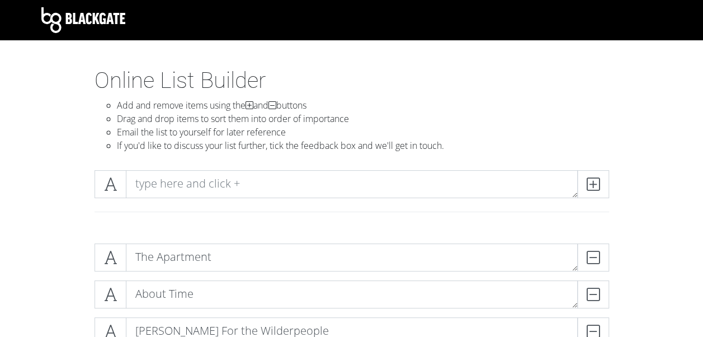
type textarea "Peanut Butter Falcon"
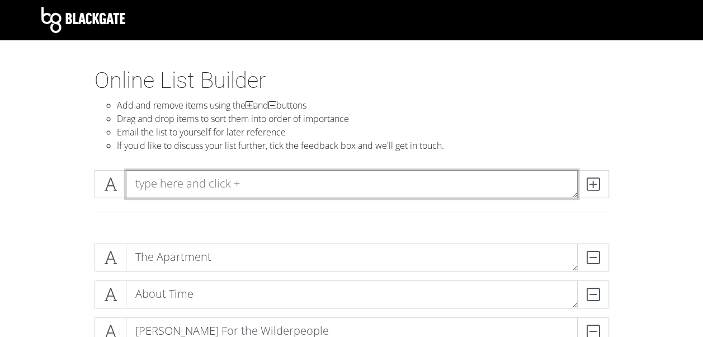
click at [291, 182] on textarea at bounding box center [352, 184] width 452 height 28
type textarea "Muppet's Christmas [PERSON_NAME]"
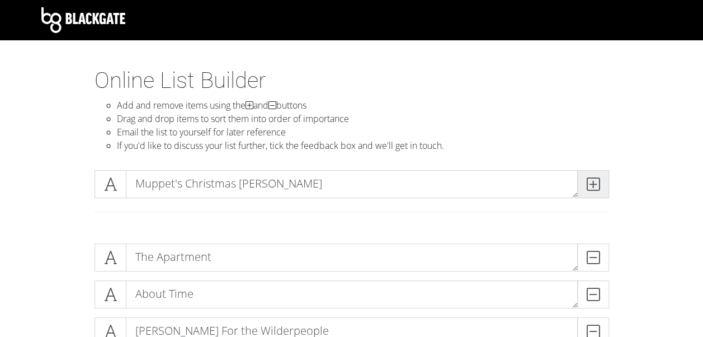
click at [591, 174] on span at bounding box center [593, 184] width 32 height 28
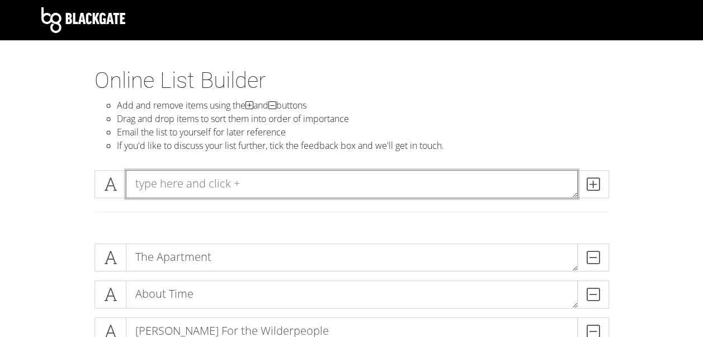
click at [228, 191] on textarea at bounding box center [352, 184] width 452 height 28
click at [195, 183] on textarea at bounding box center [352, 184] width 452 height 28
type textarea "Seventh Seal"
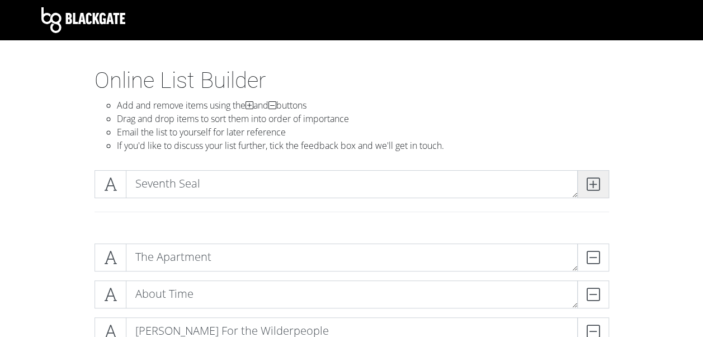
click at [589, 188] on icon at bounding box center [593, 183] width 13 height 11
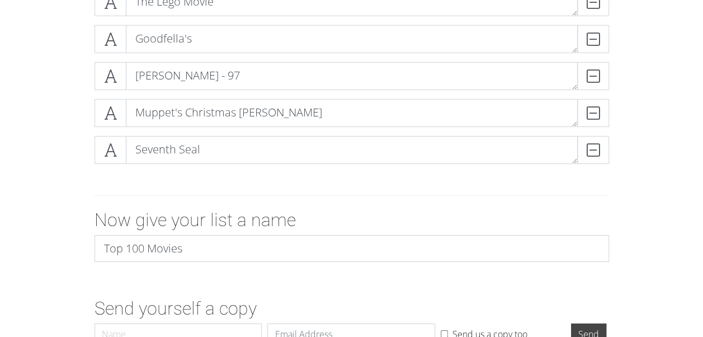
scroll to position [3726, 0]
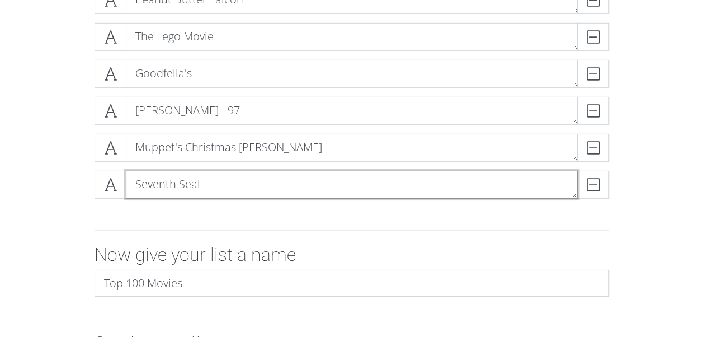
click at [242, 186] on textarea "Seventh Seal" at bounding box center [352, 185] width 452 height 28
type textarea "Seventh Seal - 99"
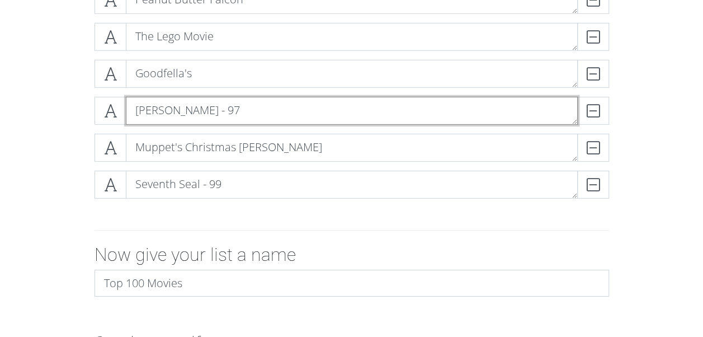
drag, startPoint x: 223, startPoint y: 105, endPoint x: 230, endPoint y: 106, distance: 7.4
click at [223, 106] on textarea "[PERSON_NAME] - 97" at bounding box center [352, 111] width 452 height 28
click at [230, 107] on textarea "[PERSON_NAME] - 97" at bounding box center [352, 111] width 452 height 28
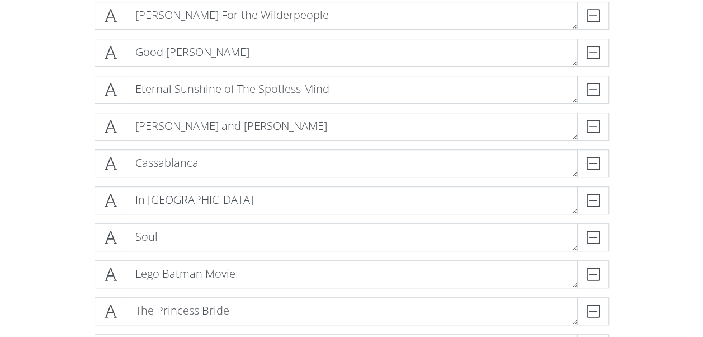
scroll to position [0, 0]
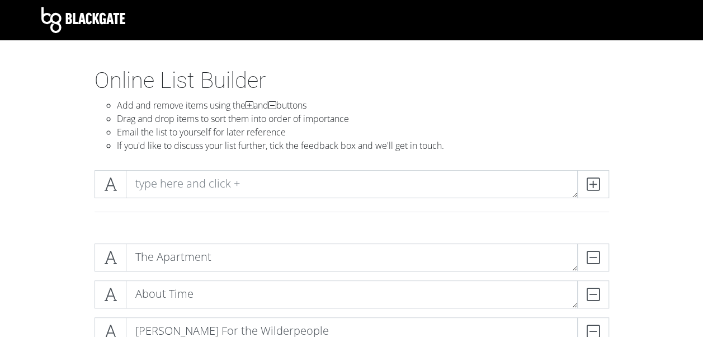
type textarea "[PERSON_NAME]"
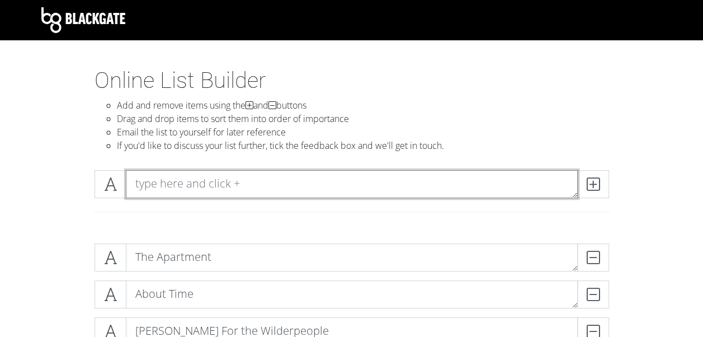
click at [252, 174] on textarea at bounding box center [352, 184] width 452 height 28
type textarea "Inception"
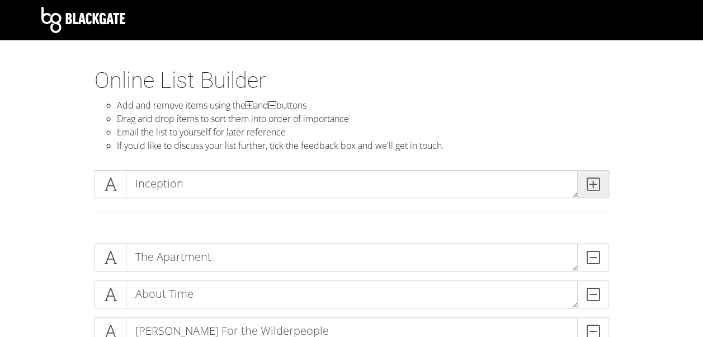
click at [598, 189] on span at bounding box center [593, 184] width 32 height 28
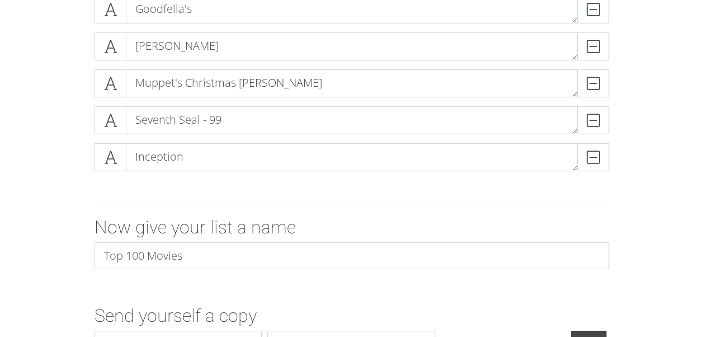
scroll to position [3700, 0]
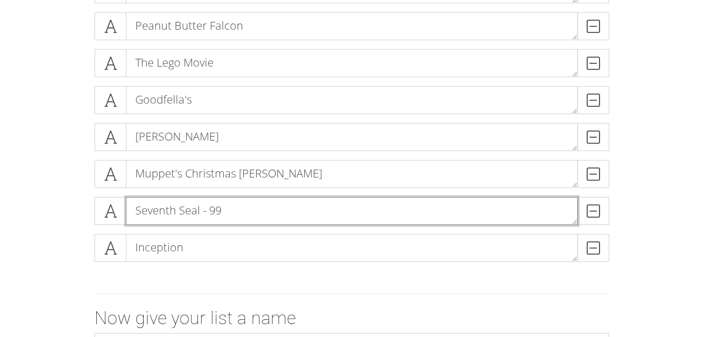
click at [235, 205] on textarea "Seventh Seal - 99" at bounding box center [352, 211] width 452 height 28
type textarea "Seventh Seal"
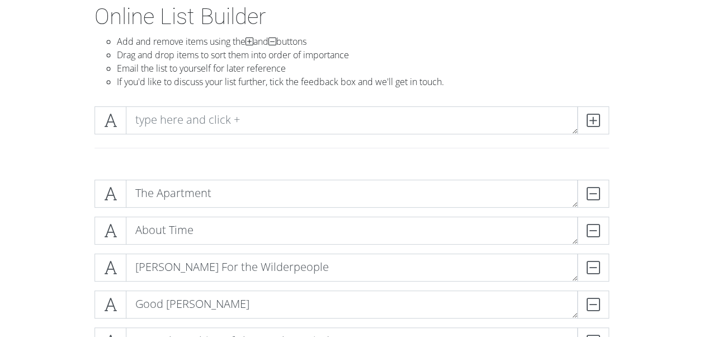
scroll to position [0, 0]
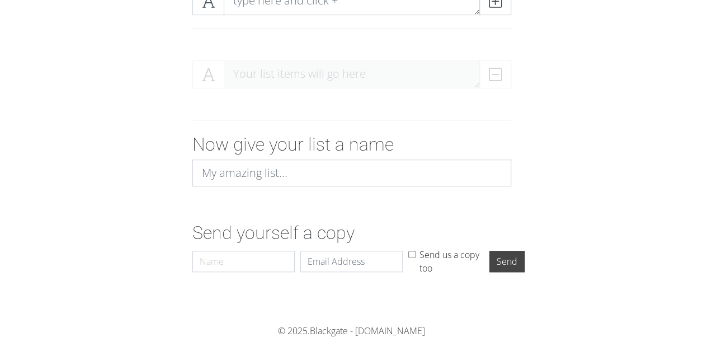
scroll to position [177, 0]
